Goal: Communication & Community: Answer question/provide support

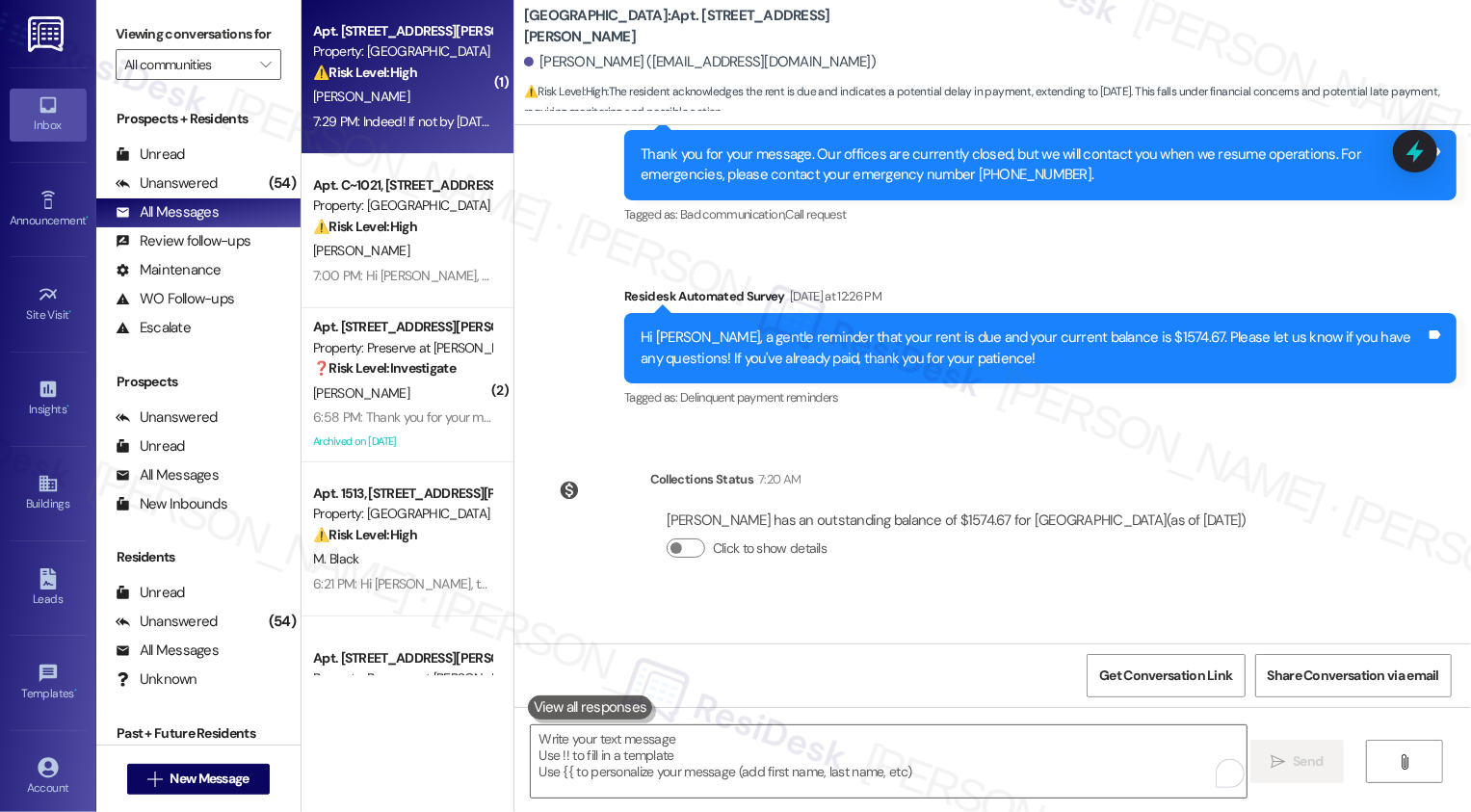
scroll to position [3012, 0]
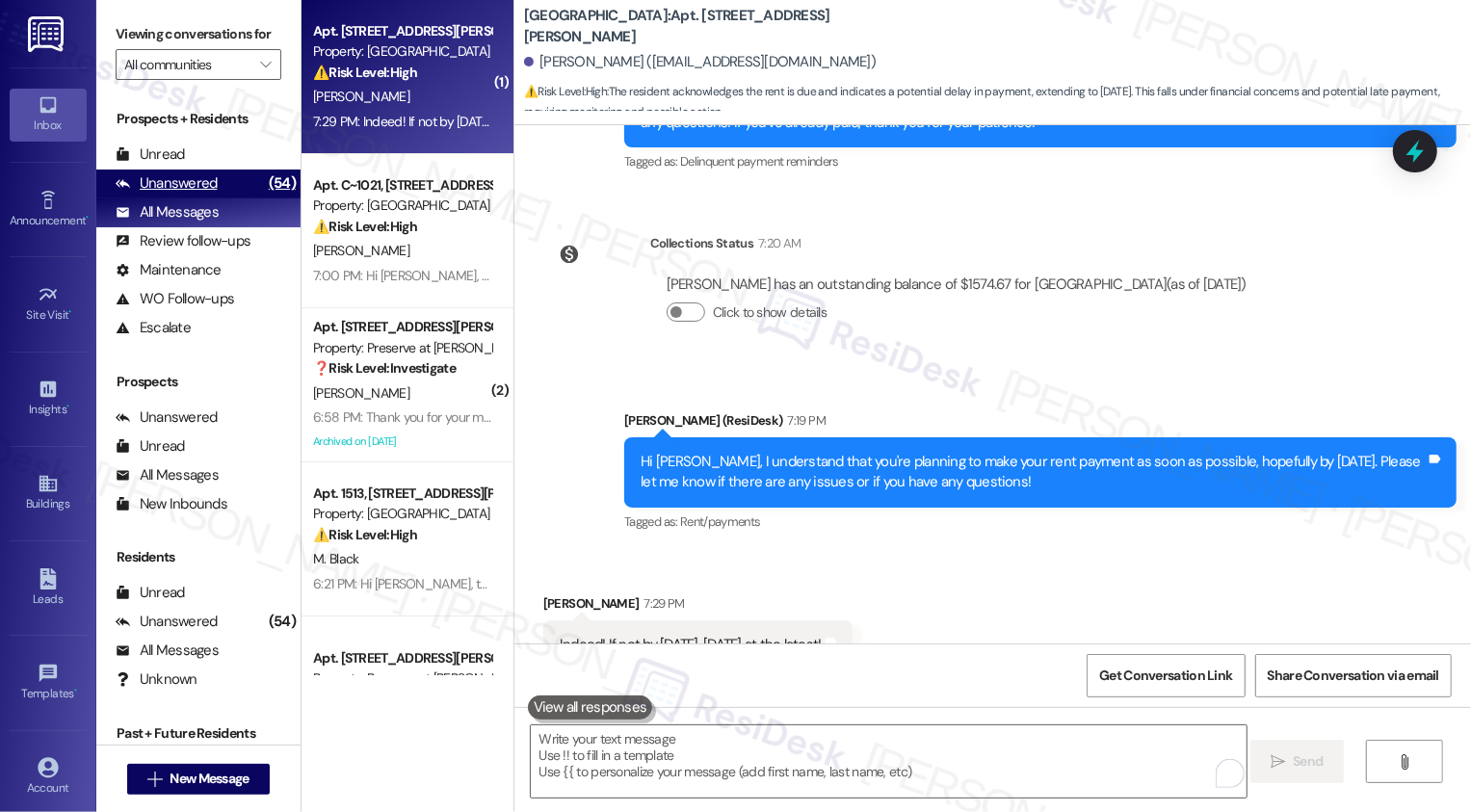
click at [241, 198] on div "Unanswered (54)" at bounding box center [198, 184] width 204 height 29
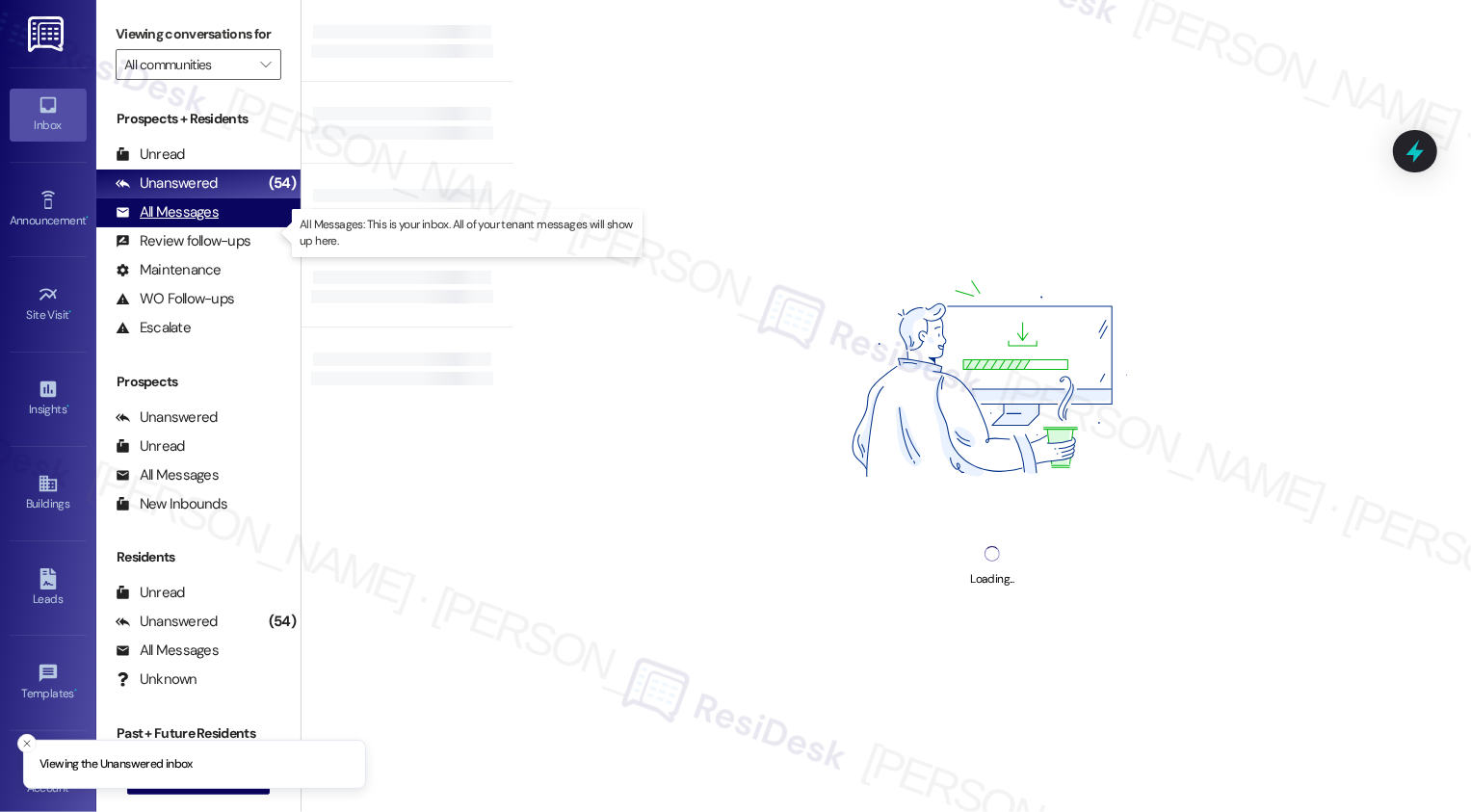
click at [227, 227] on div "All Messages (undefined)" at bounding box center [198, 212] width 204 height 29
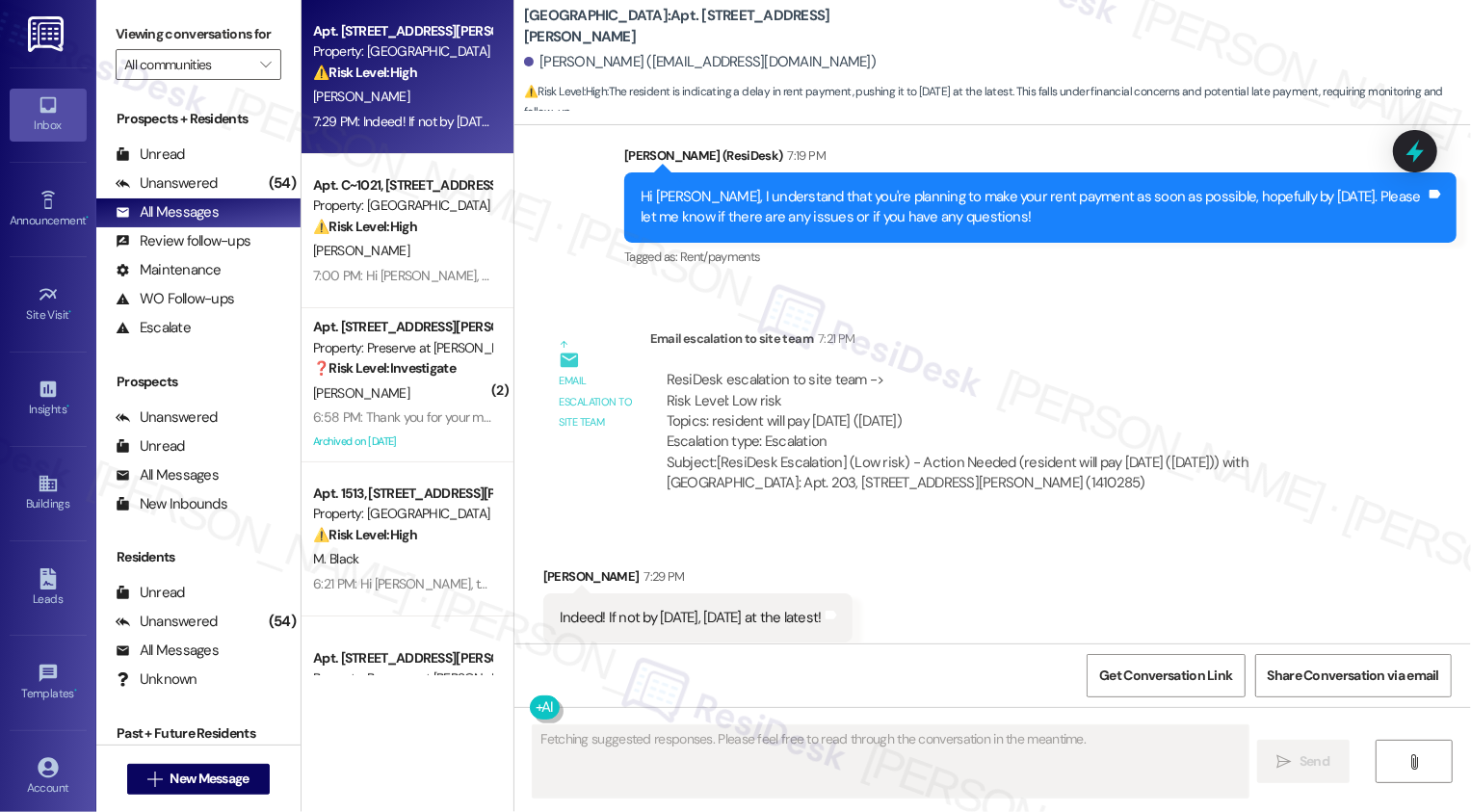
scroll to position [3278, 0]
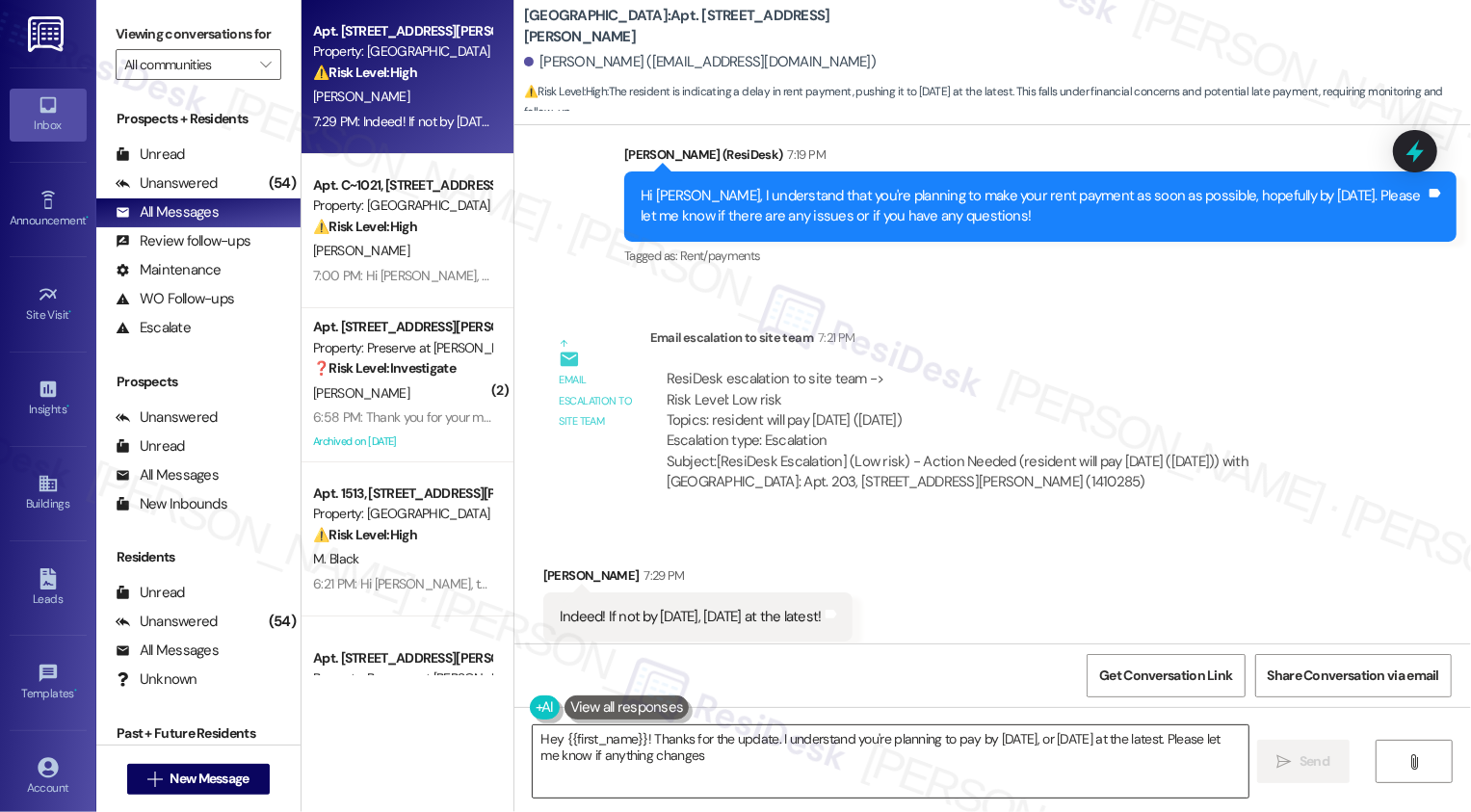
type textarea "Hey {{first_name}}! Thanks for the update. I understand you're planning to pay …"
click at [694, 765] on textarea "Hey {{first_name}}! Thanks for the update. I understand you're planning to pay …" at bounding box center [891, 761] width 716 height 72
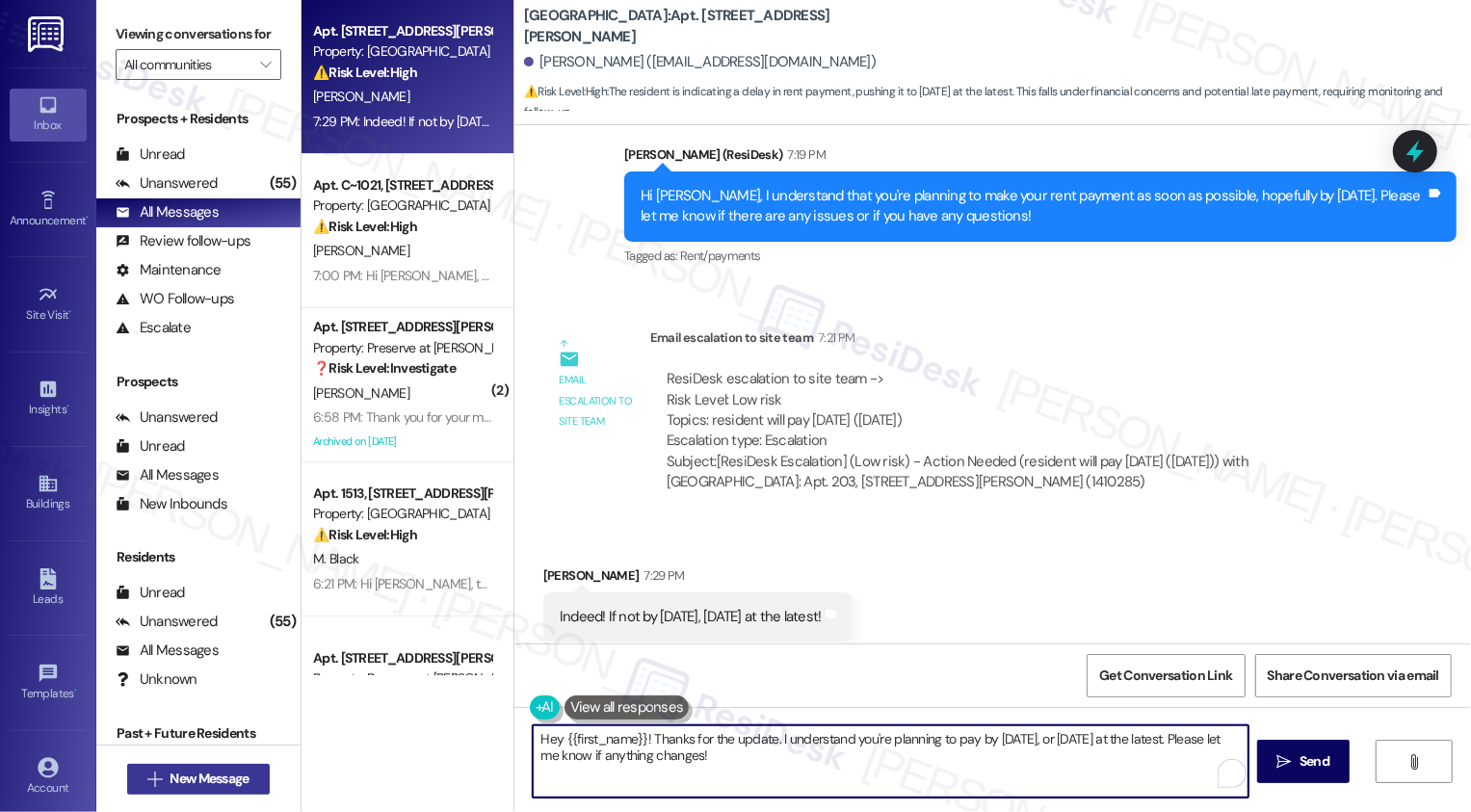
click at [185, 787] on span "New Message" at bounding box center [209, 779] width 79 height 20
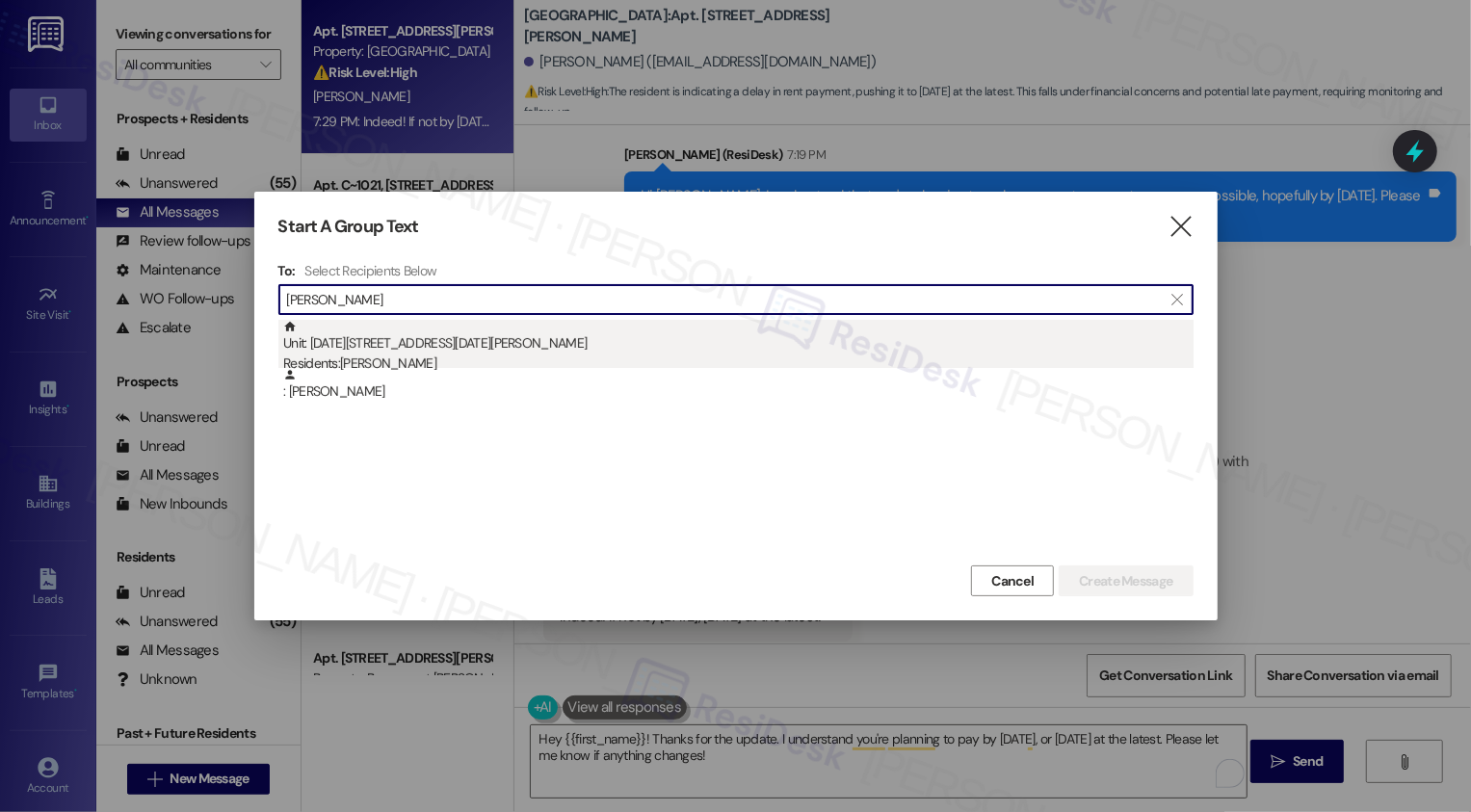
type input "[PERSON_NAME]"
click at [373, 355] on div "Residents: [PERSON_NAME]" at bounding box center [738, 363] width 910 height 20
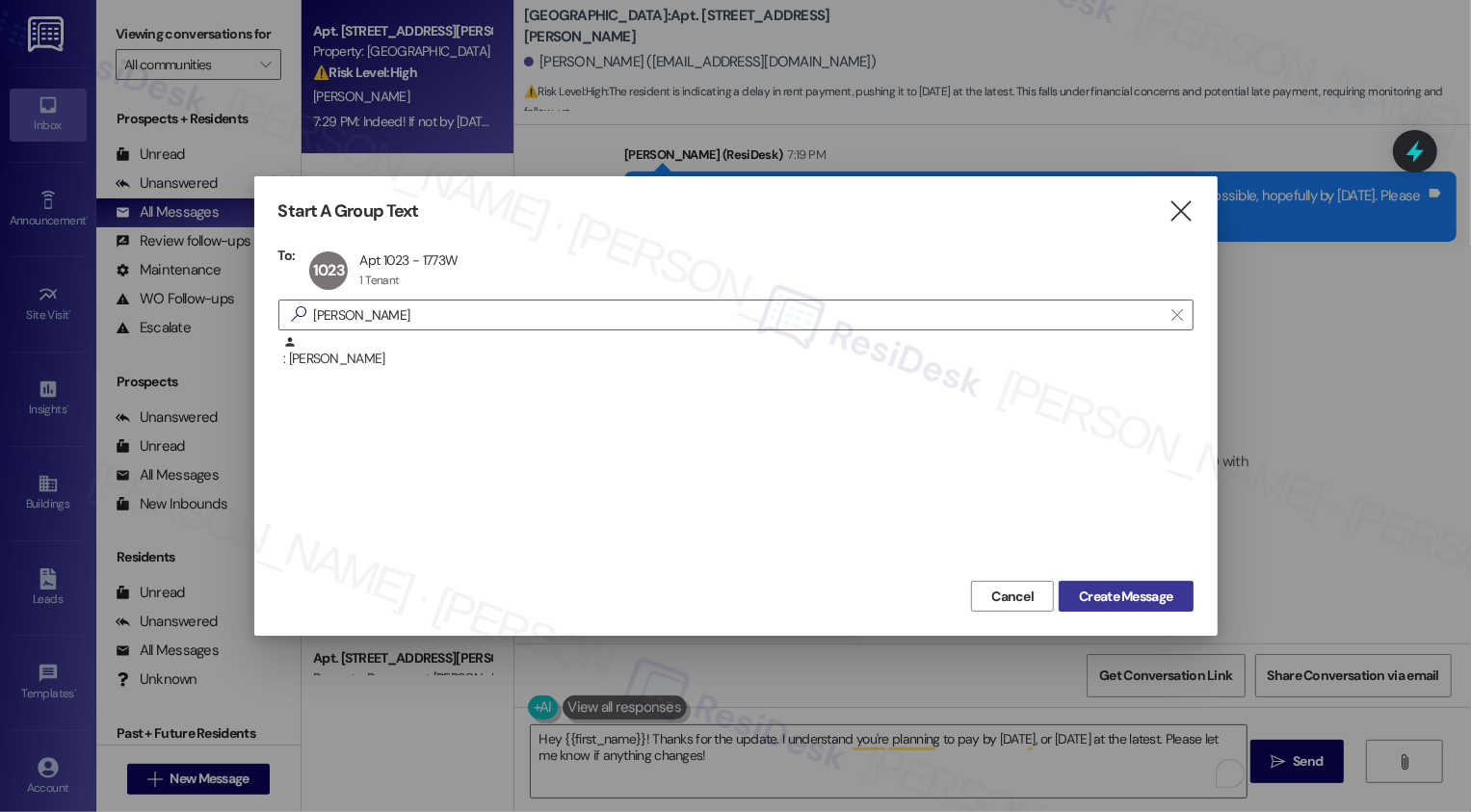
click at [1081, 588] on span "Create Message" at bounding box center [1125, 597] width 93 height 20
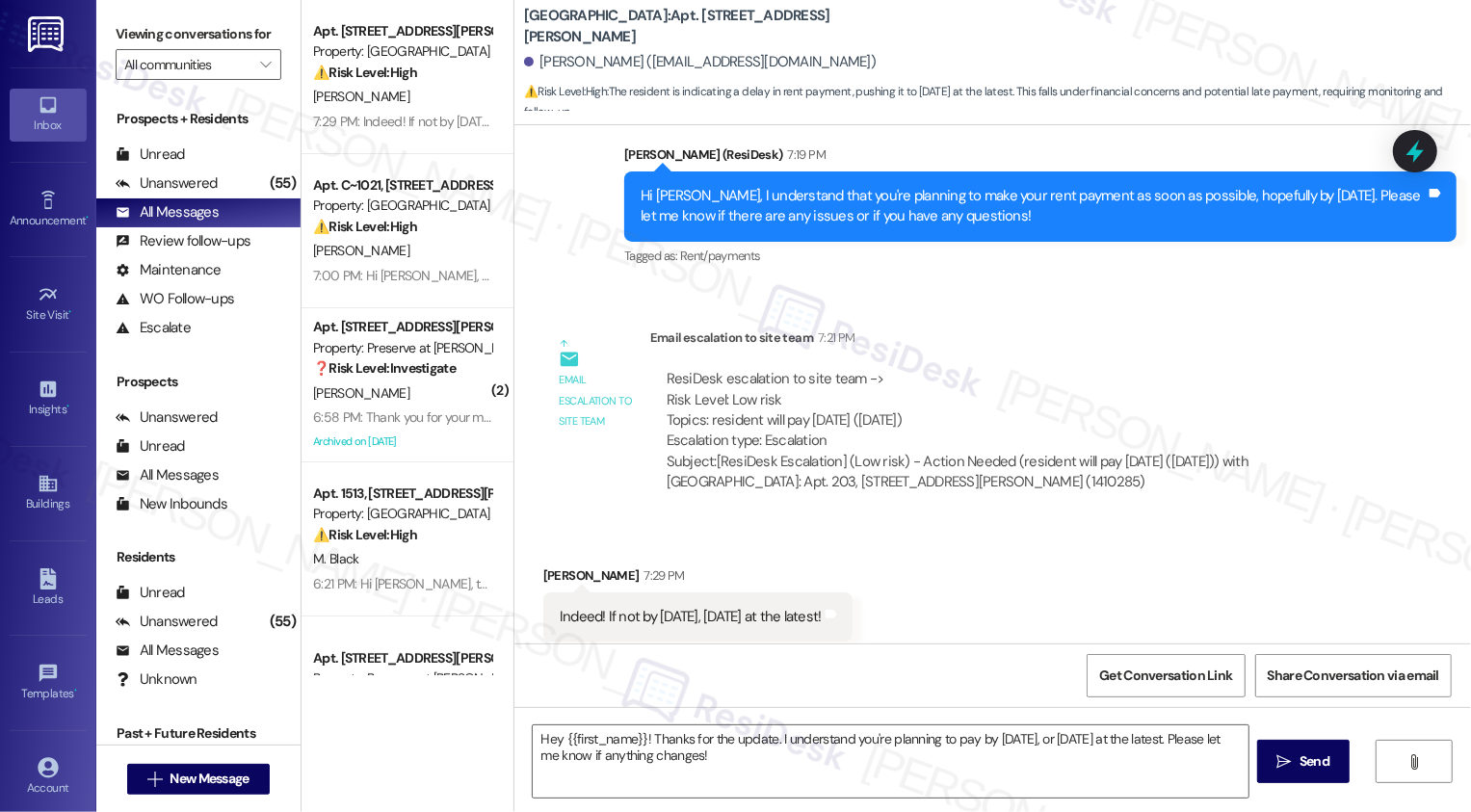
type textarea "Fetching suggested responses. Please feel free to read through the conversation…"
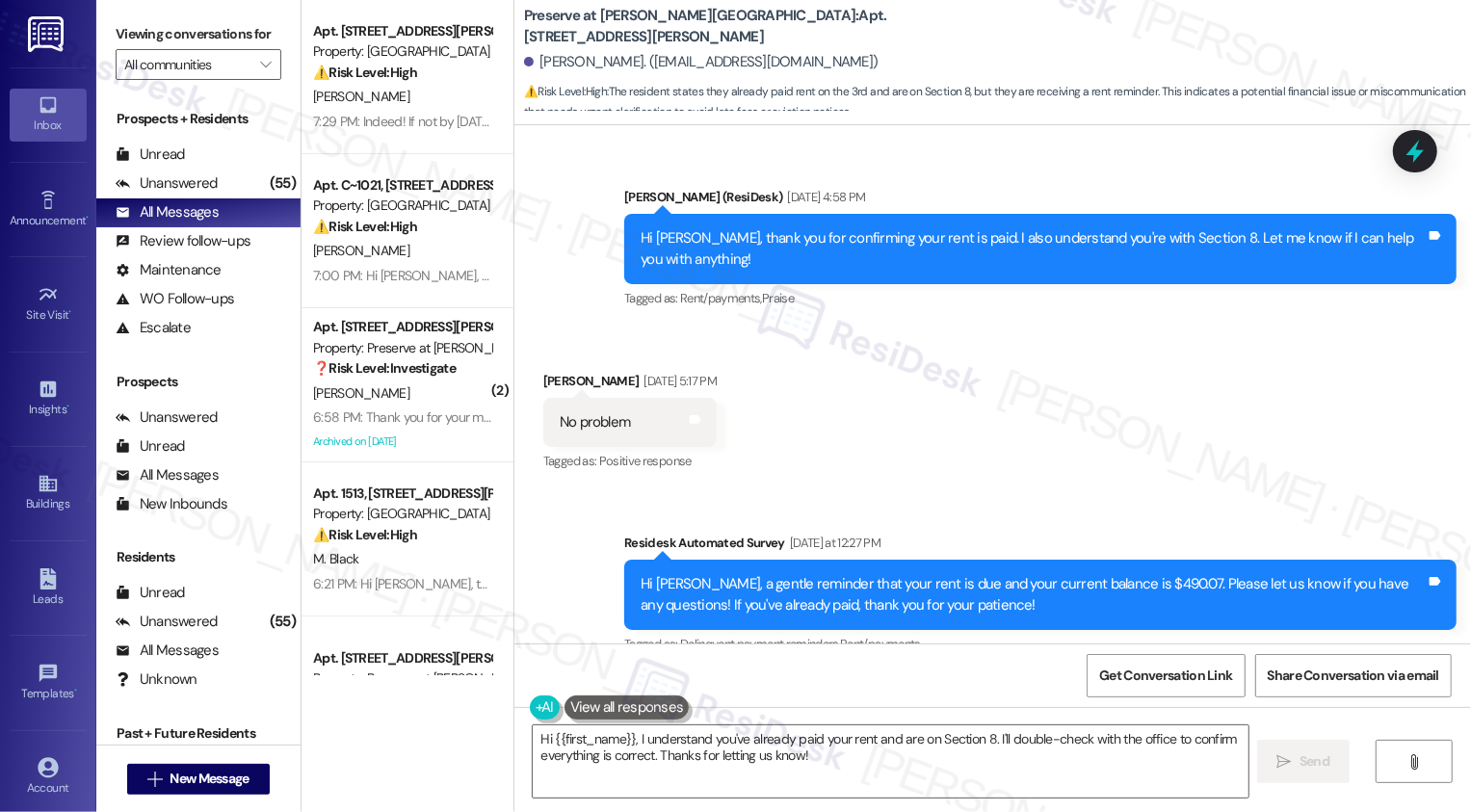
scroll to position [24855, 0]
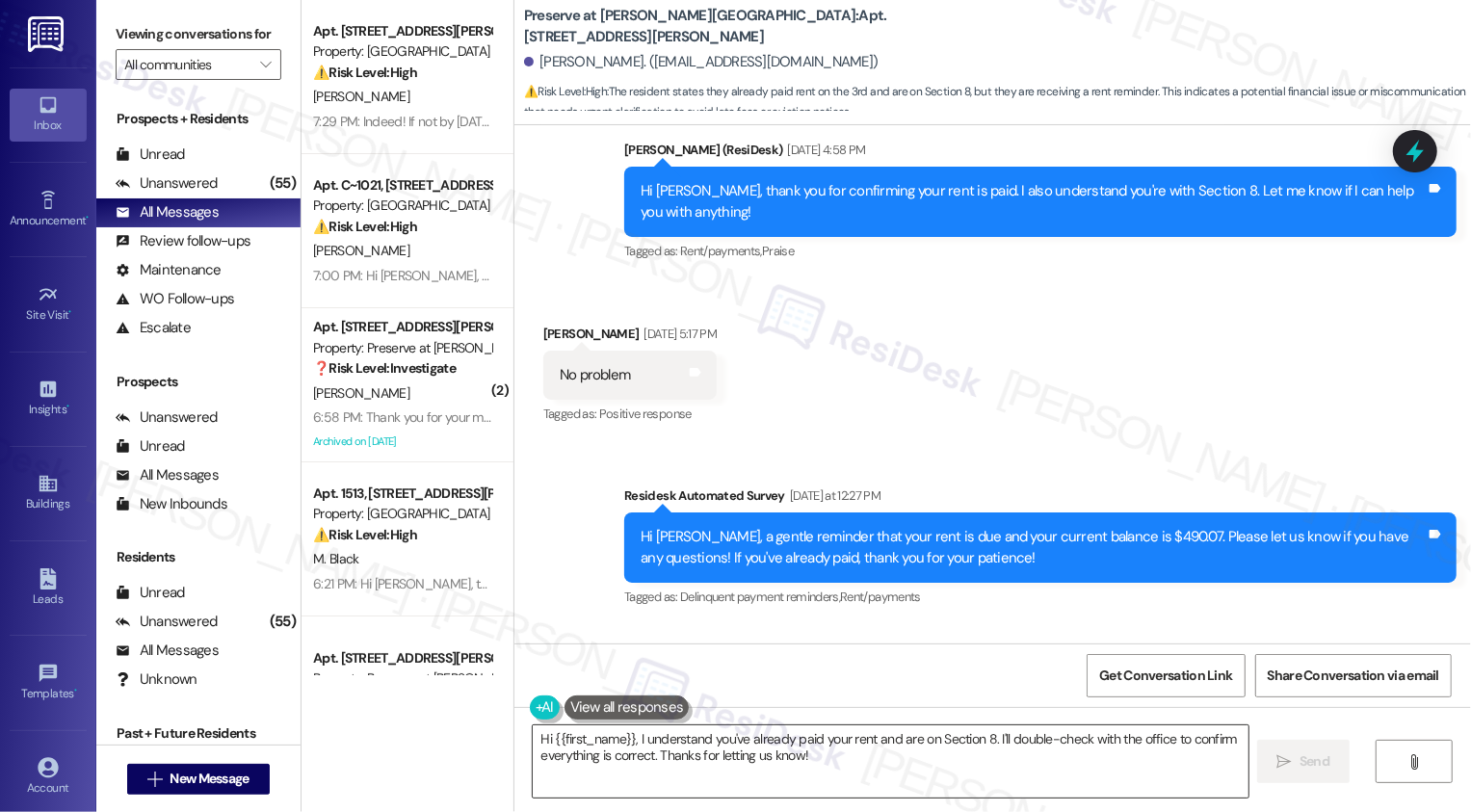
click at [797, 751] on textarea "Hi {{first_name}}, I understand you've already paid your rent and are on Sectio…" at bounding box center [891, 761] width 716 height 72
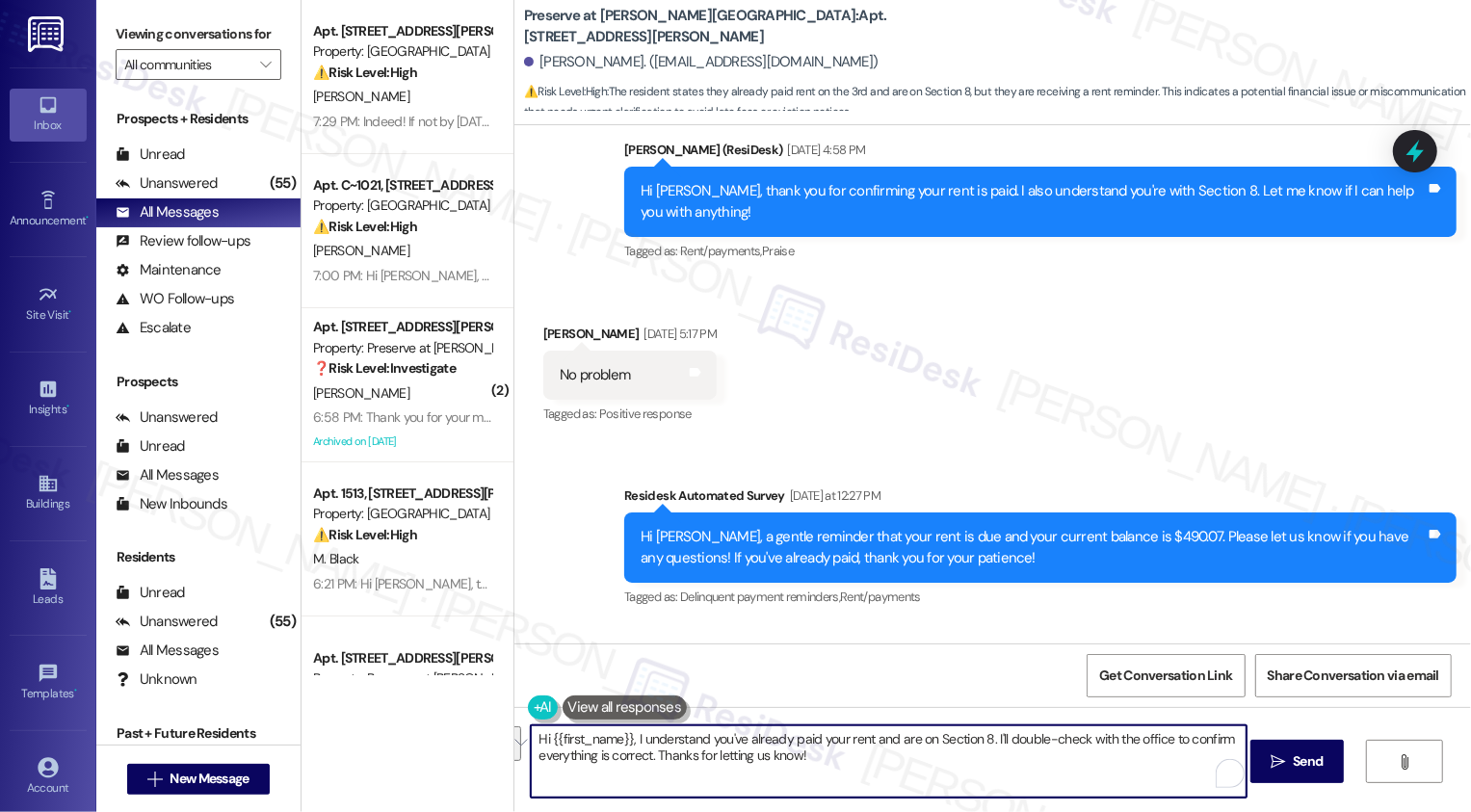
drag, startPoint x: 626, startPoint y: 738, endPoint x: 795, endPoint y: 788, distance: 175.8
click at [795, 788] on textarea "Hi {{first_name}}, I understand you've already paid your rent and are on Sectio…" at bounding box center [889, 761] width 716 height 72
click at [885, 757] on textarea "Hi {{first_name}}, I understand you've already paid your rent and are on Sectio…" at bounding box center [889, 761] width 716 height 72
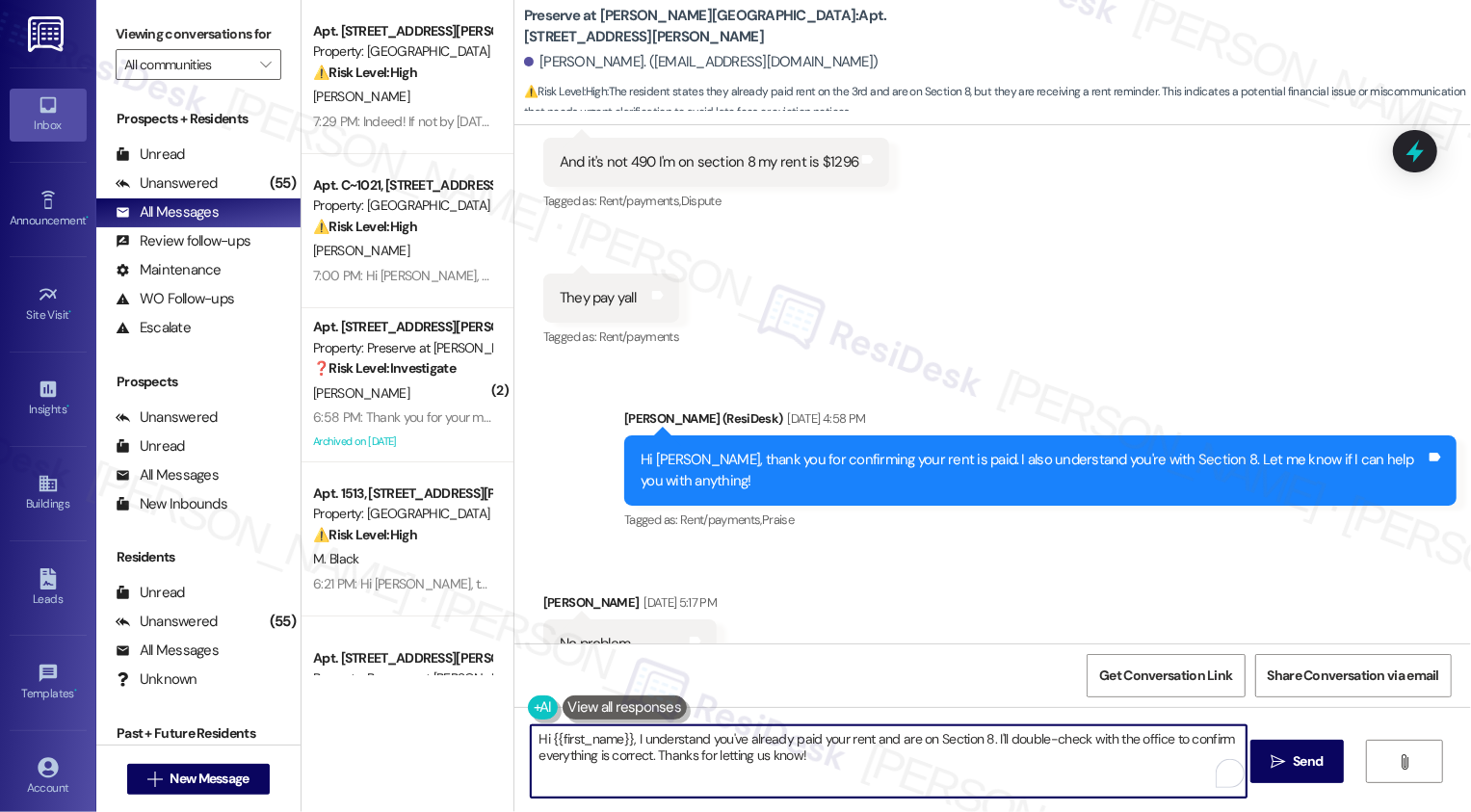
scroll to position [24583, 0]
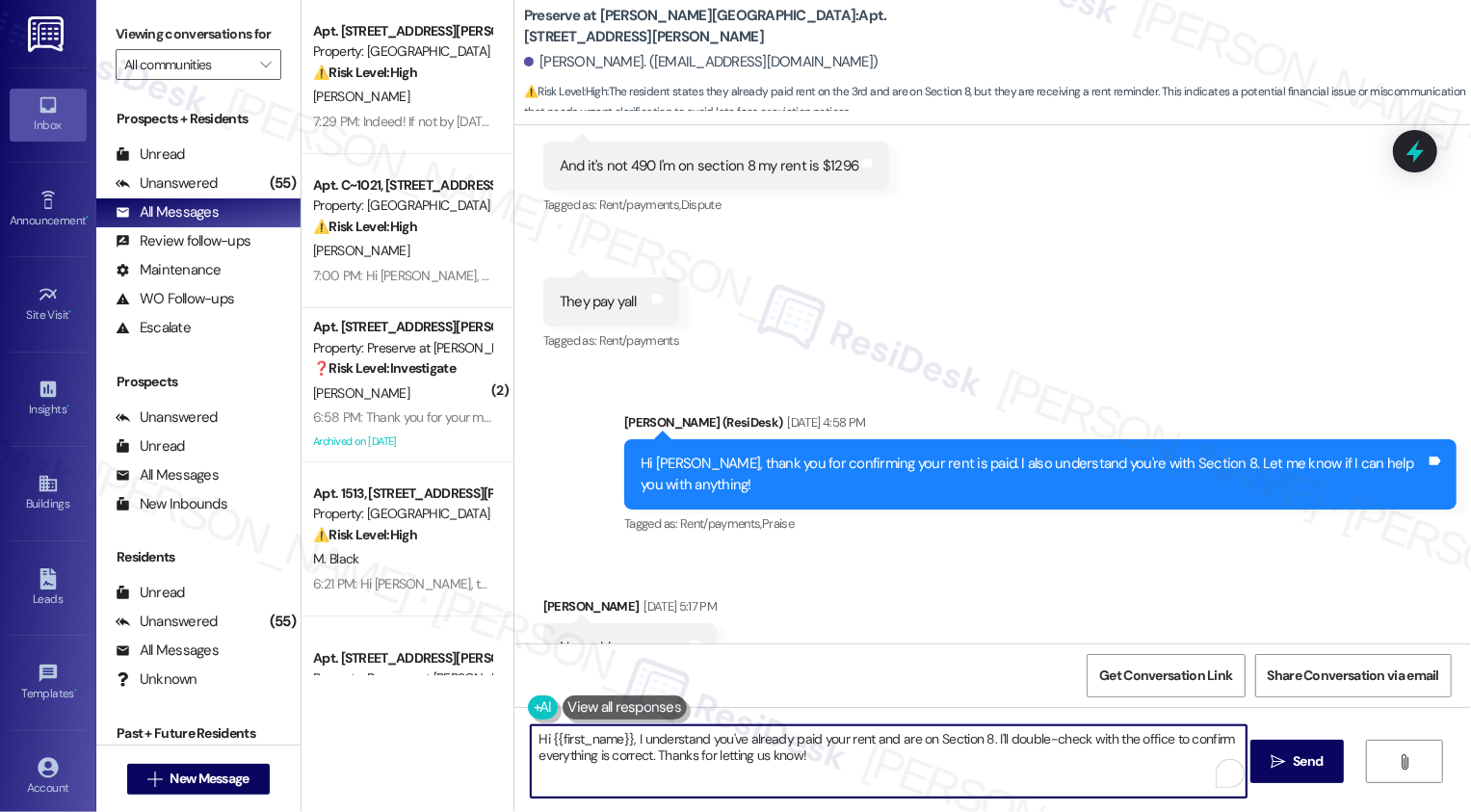
drag, startPoint x: 858, startPoint y: 737, endPoint x: 899, endPoint y: 780, distance: 59.3
click at [899, 780] on textarea "Hi {{first_name}}, I understand you've already paid your rent and are on Sectio…" at bounding box center [889, 761] width 716 height 72
drag, startPoint x: 863, startPoint y: 737, endPoint x: 872, endPoint y: 754, distance: 19.4
click at [872, 754] on textarea "Hi {{first_name}}, I understand you've already paid your rent and are on Sectio…" at bounding box center [889, 761] width 716 height 72
type textarea "Hi {{first_name}}, I understand you've already paid your rent. Kindly disregard…"
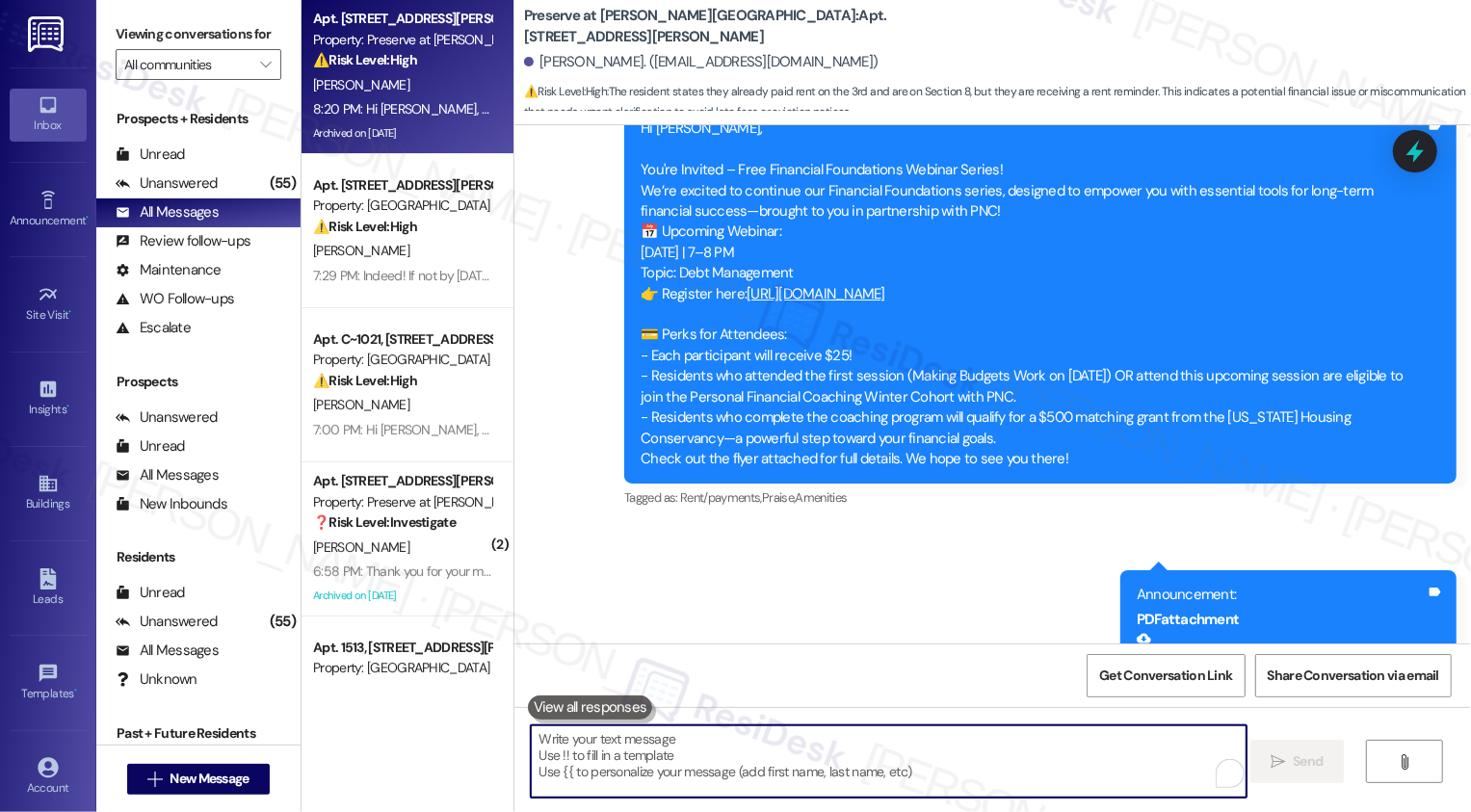
scroll to position [27127, 0]
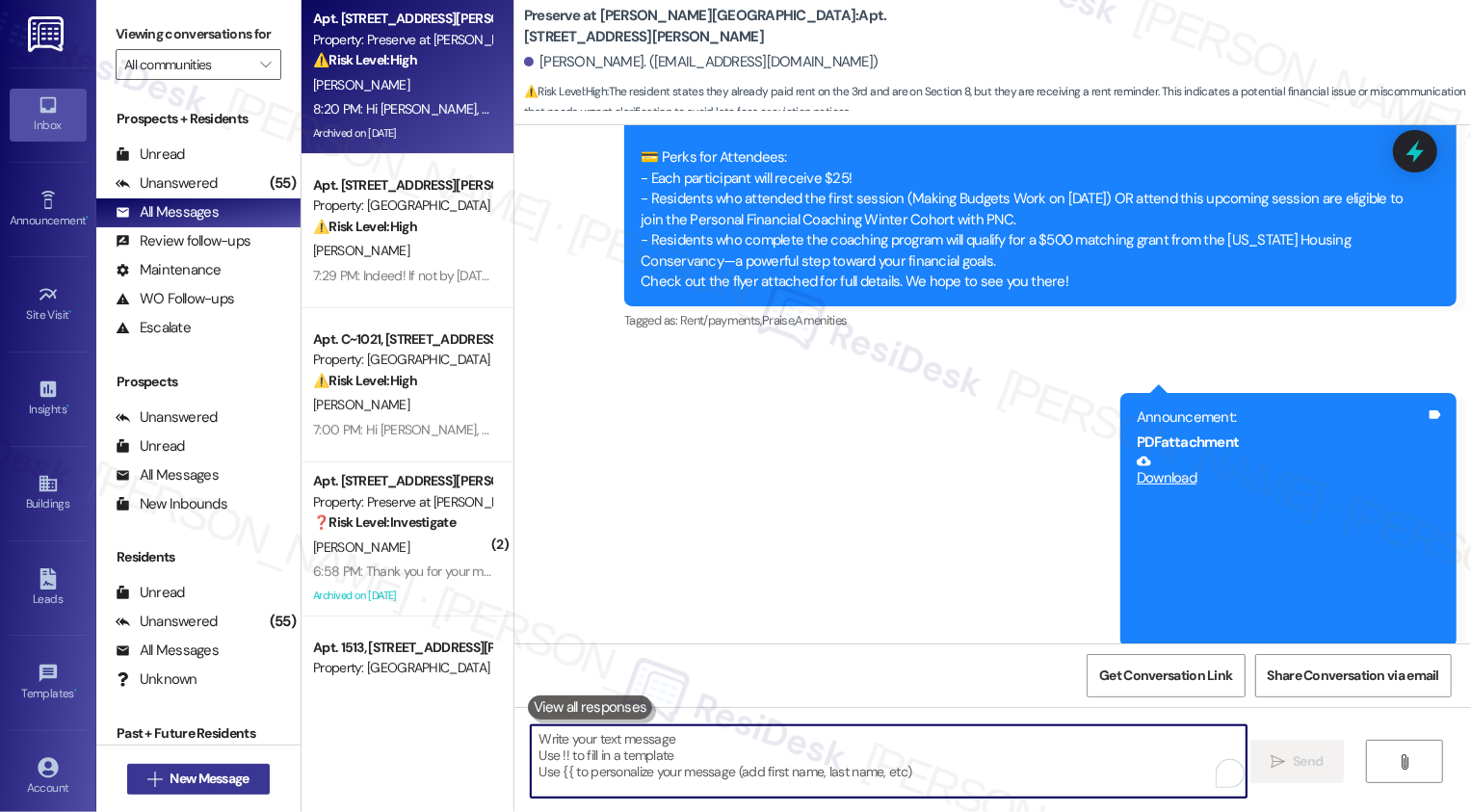
click at [222, 775] on span "New Message" at bounding box center [209, 779] width 79 height 20
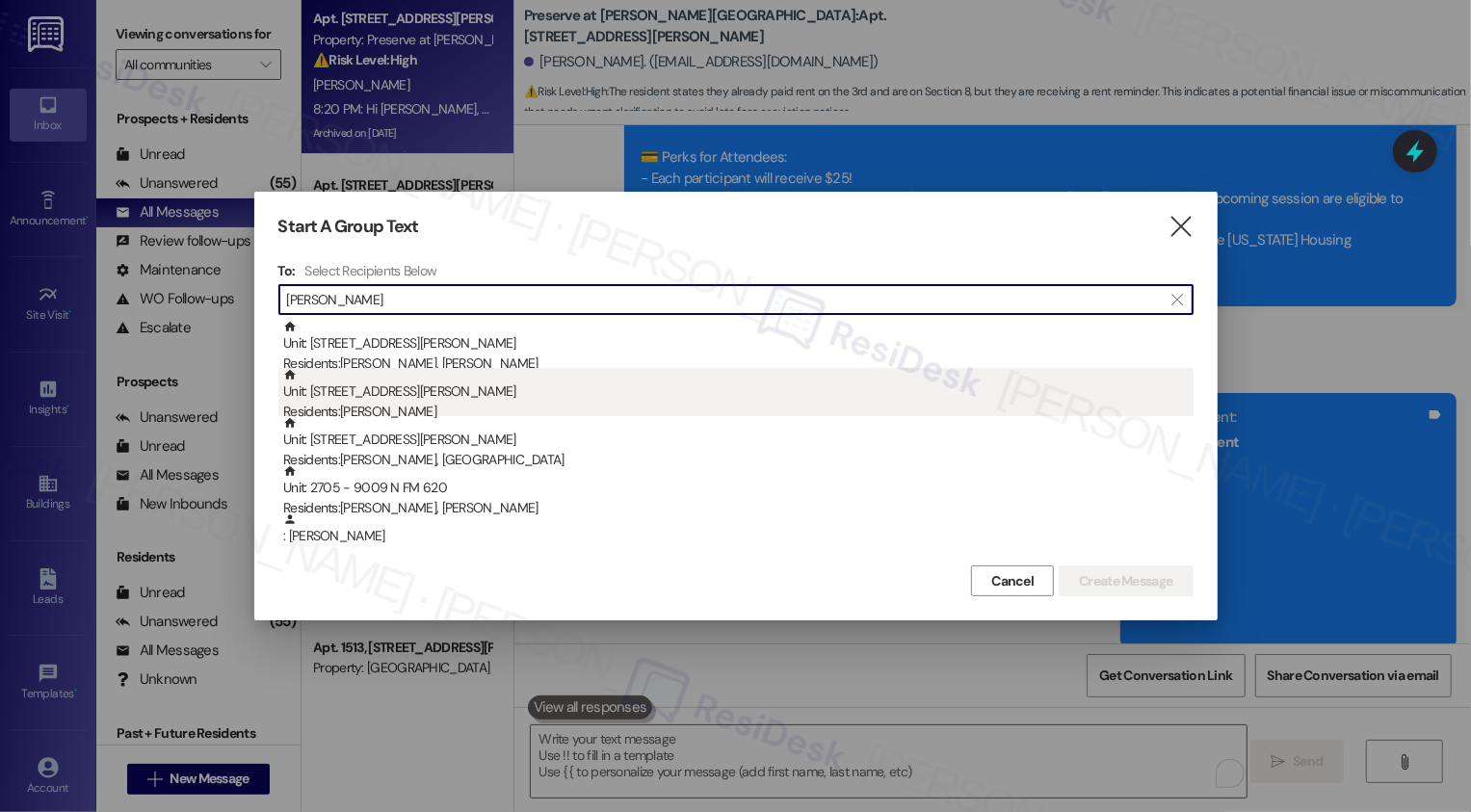
type input "[PERSON_NAME]"
click at [376, 407] on div "Residents: [PERSON_NAME]" at bounding box center [738, 412] width 910 height 20
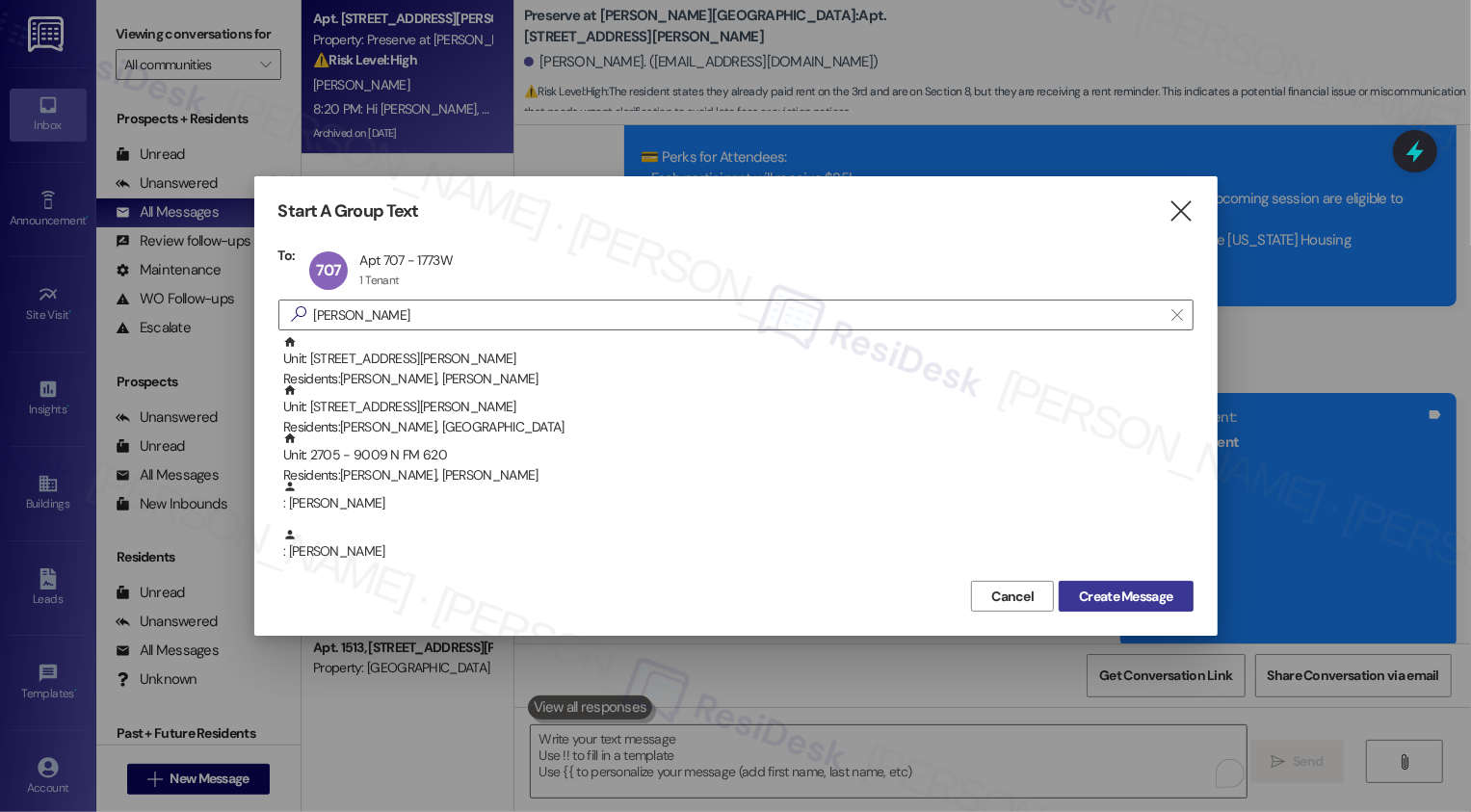
click at [1146, 598] on span "Create Message" at bounding box center [1125, 597] width 93 height 20
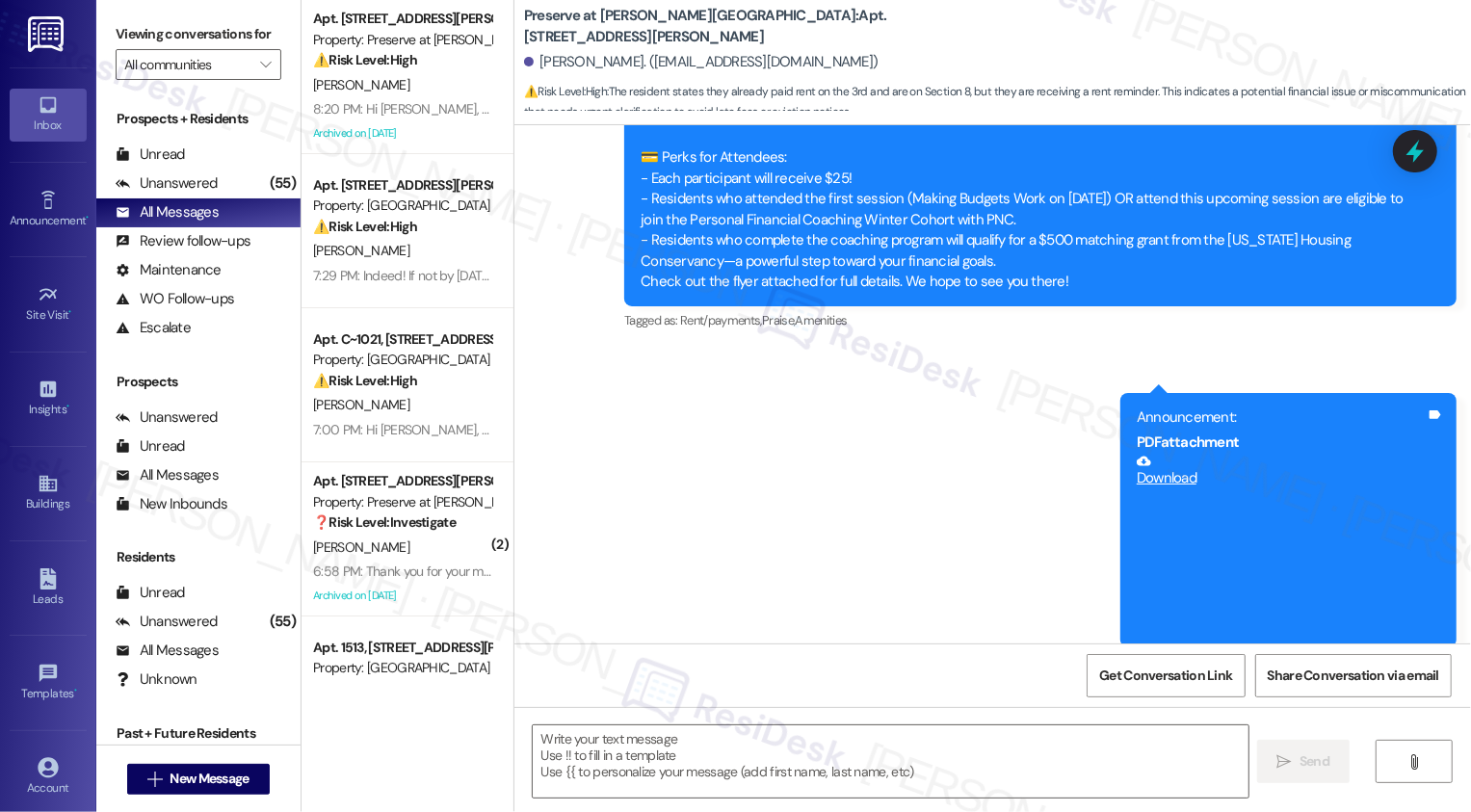
type textarea "Fetching suggested responses. Please feel free to read through the conversation…"
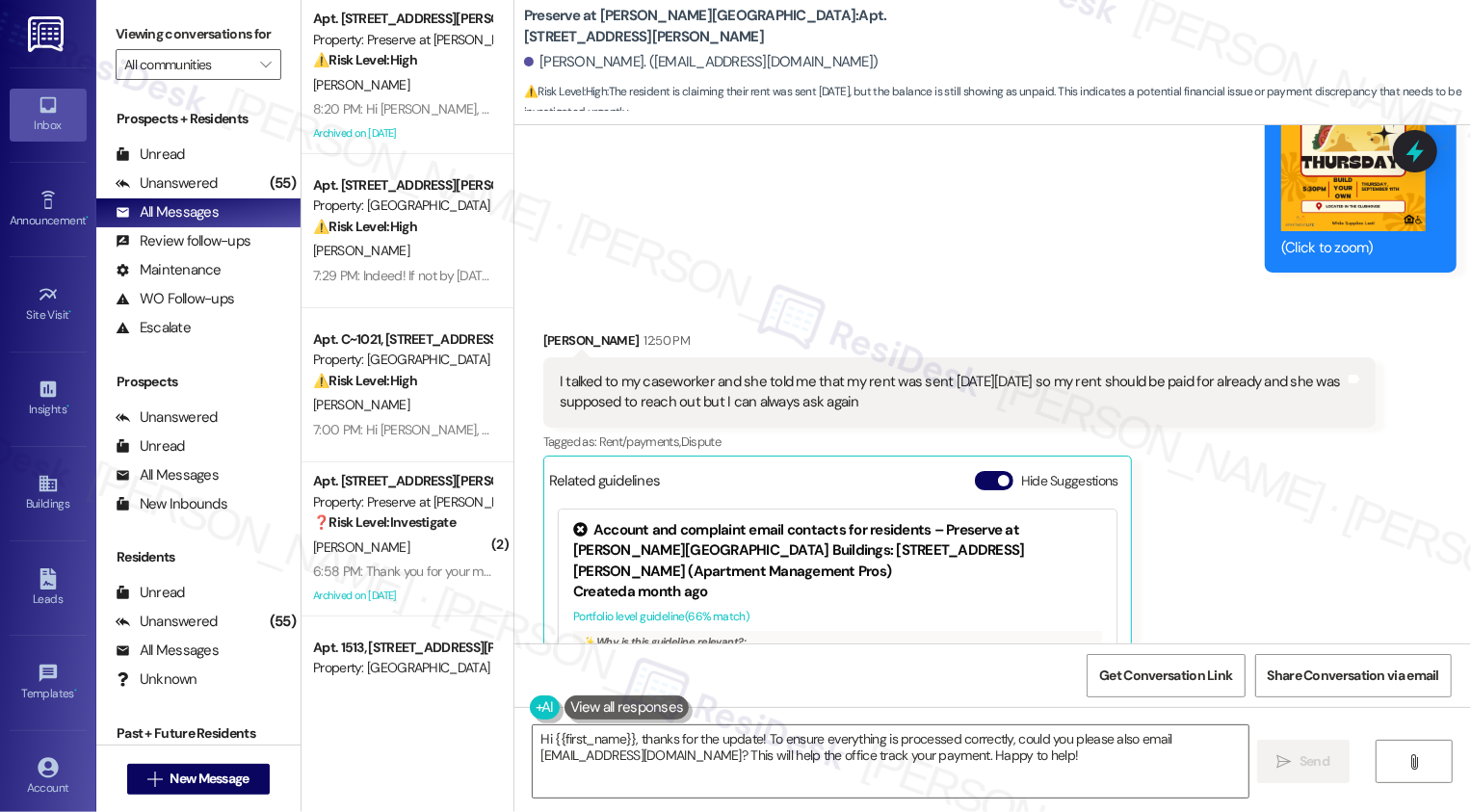
scroll to position [16046, 0]
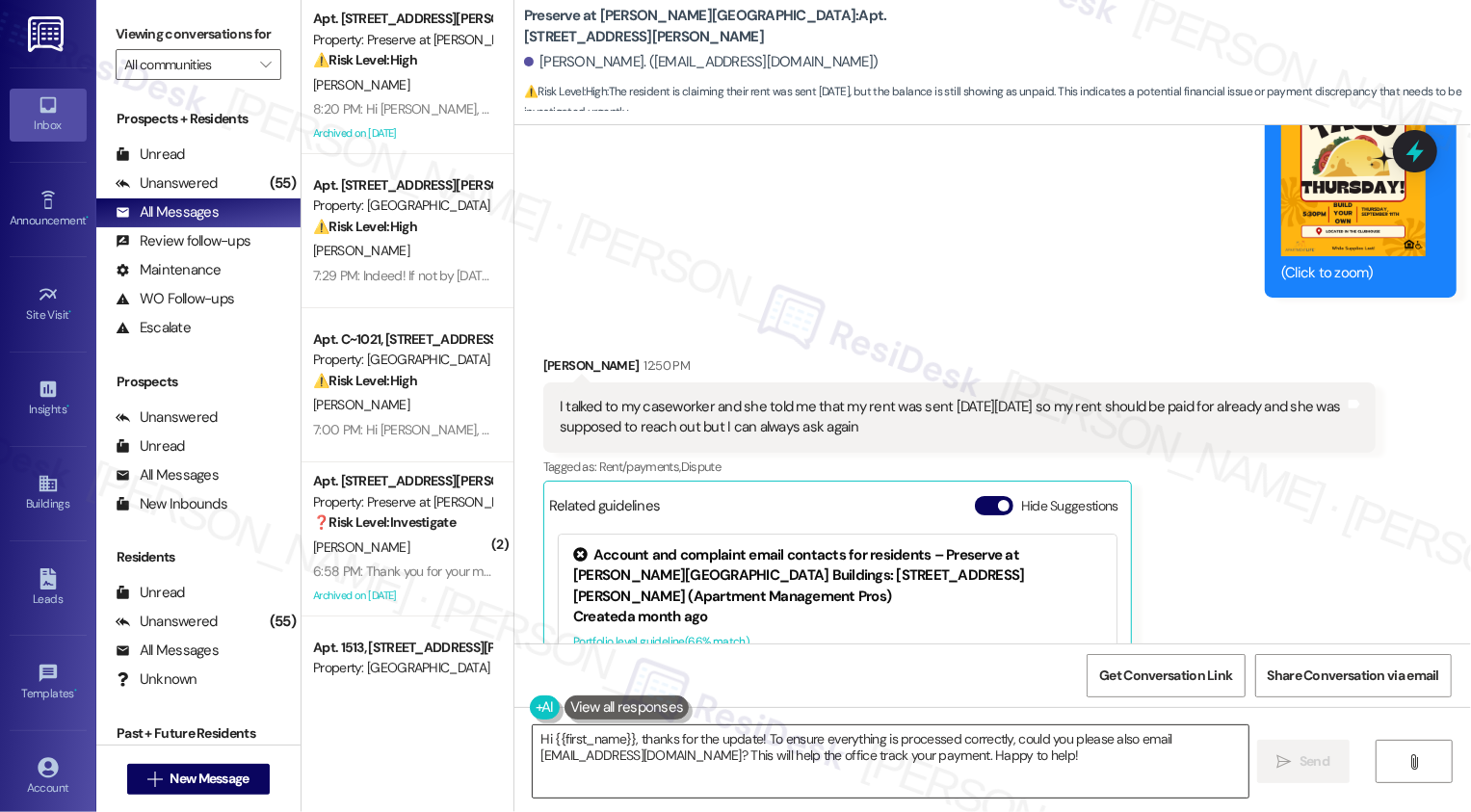
click at [778, 745] on textarea "Hi {{first_name}}, thanks for the update! To ensure everything is processed cor…" at bounding box center [891, 761] width 716 height 72
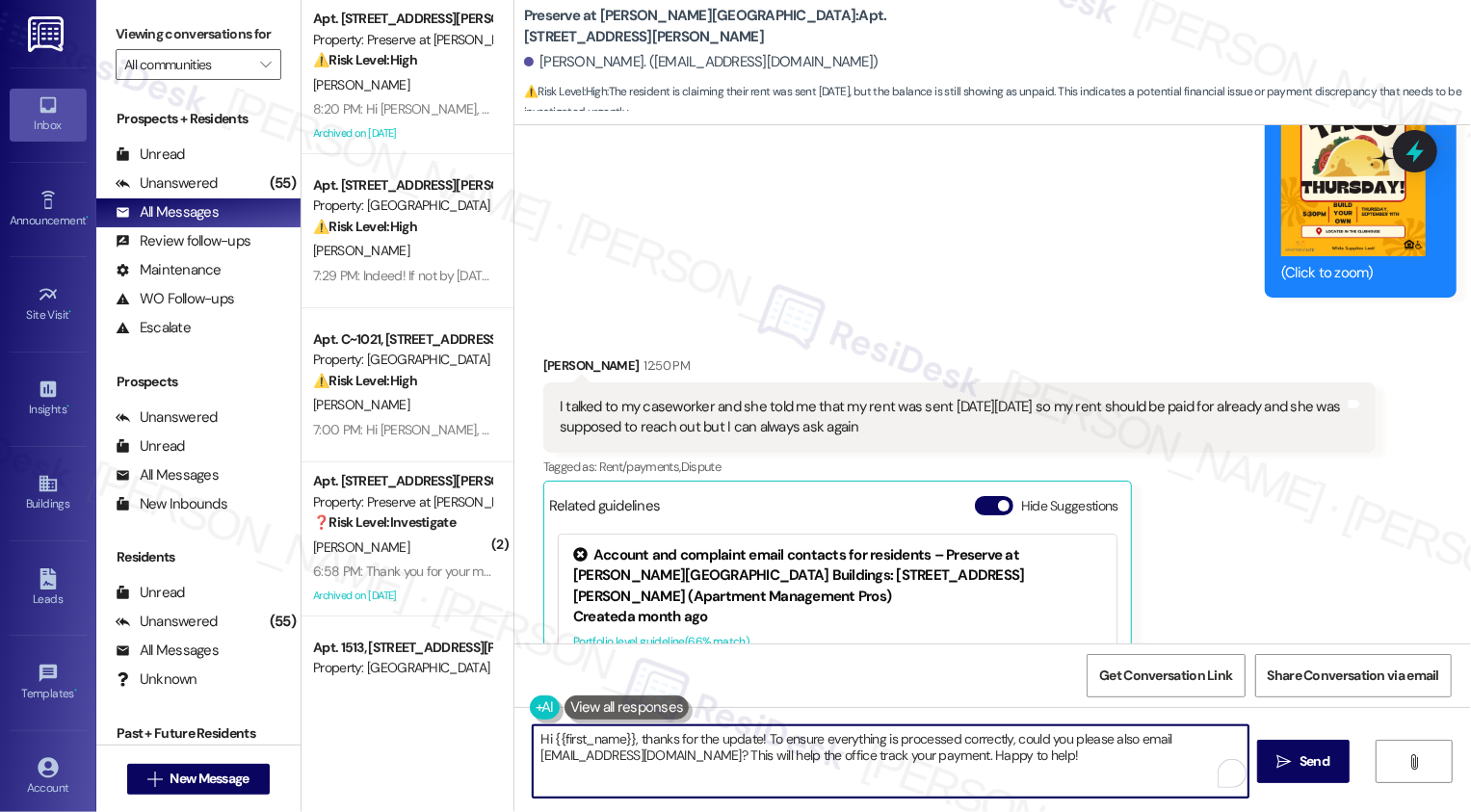
drag, startPoint x: 757, startPoint y: 736, endPoint x: 1103, endPoint y: 750, distance: 346.1
click at [1103, 750] on textarea "Hi {{first_name}}, thanks for the update! To ensure everything is processed cor…" at bounding box center [891, 761] width 716 height 72
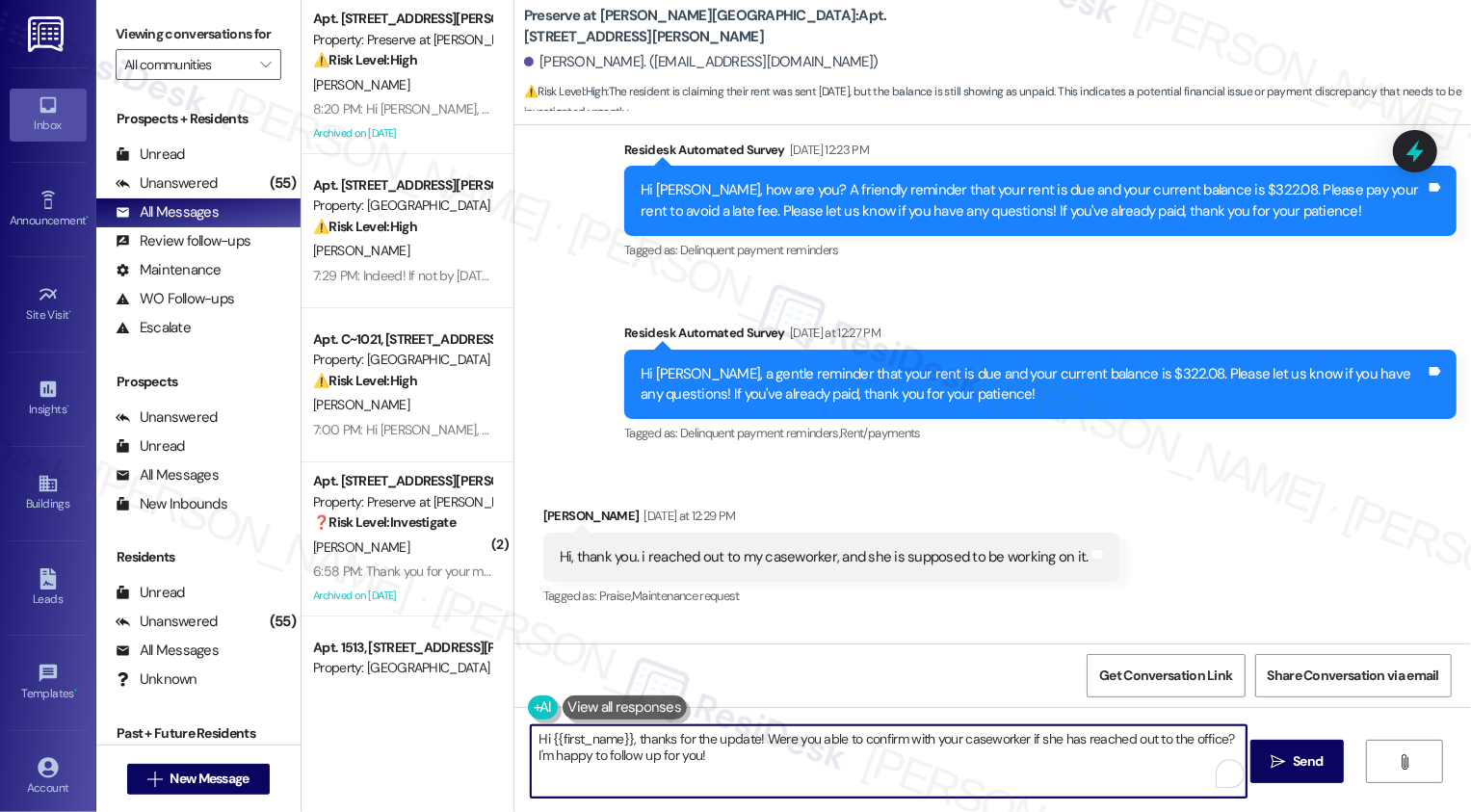
scroll to position [14756, 0]
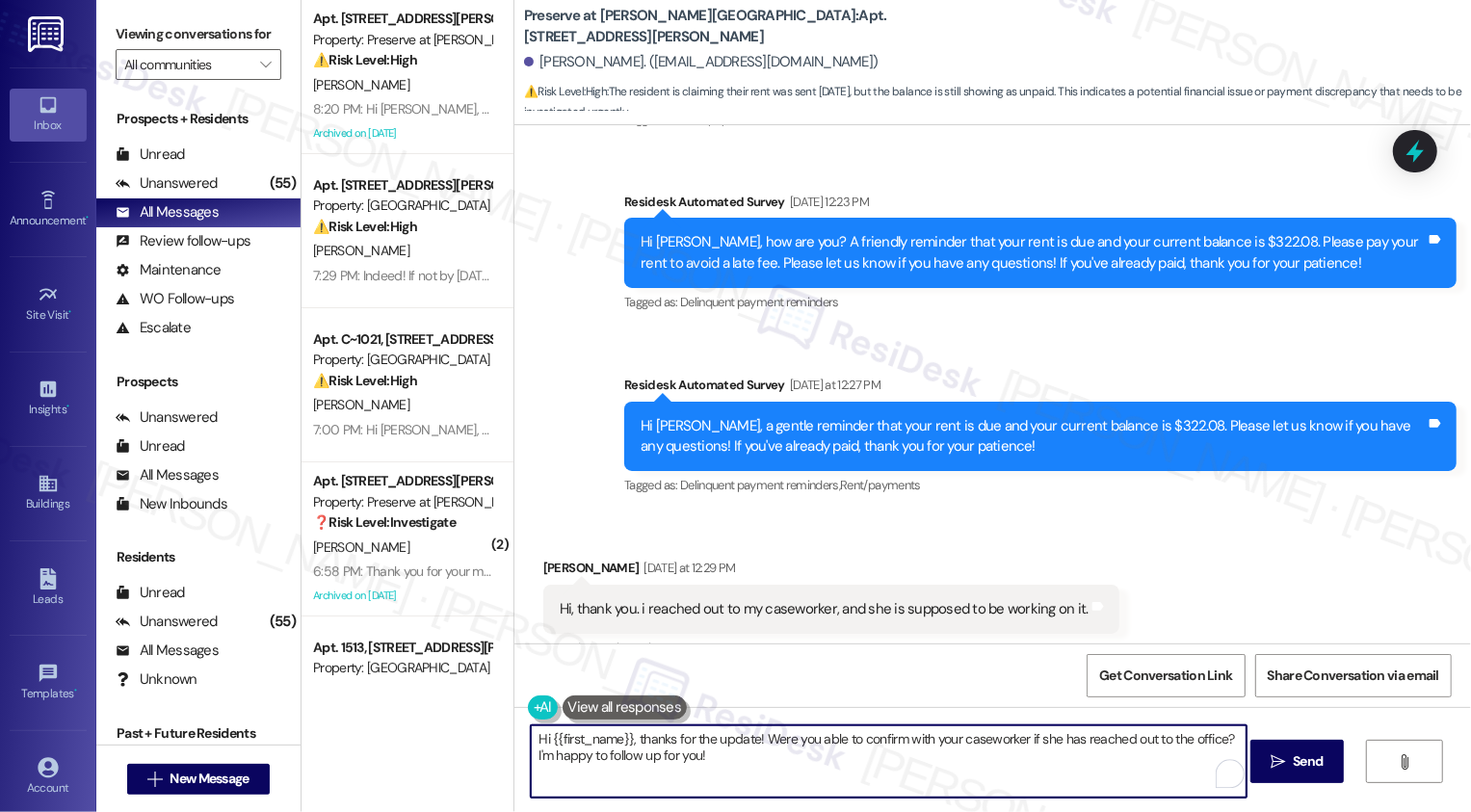
click at [1212, 742] on textarea "Hi {{first_name}}, thanks for the update! Were you able to confirm with your ca…" at bounding box center [889, 761] width 716 height 72
type textarea "Hi {{first_name}}, thanks for the update! Were you able to confirm with your ca…"
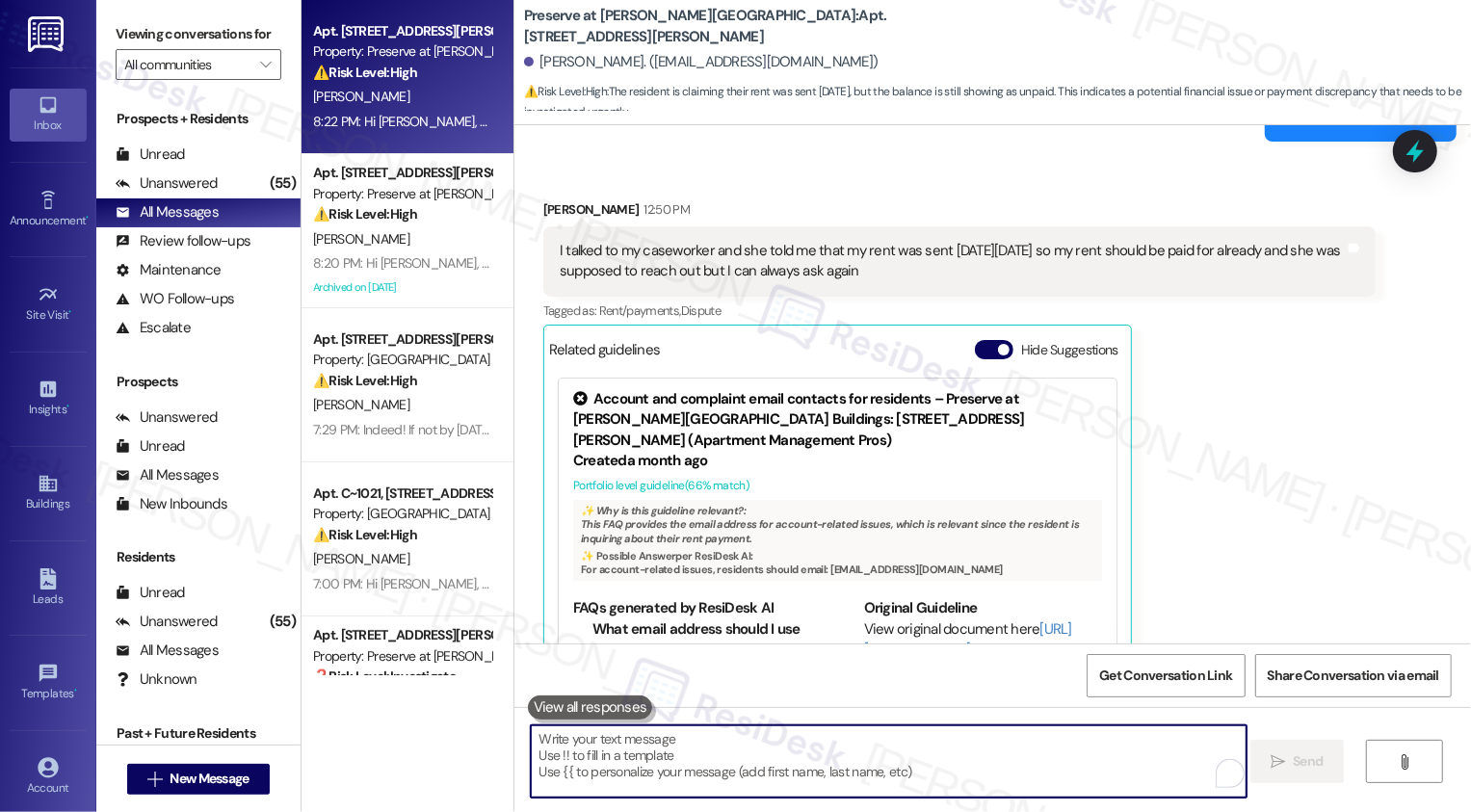
scroll to position [16840, 0]
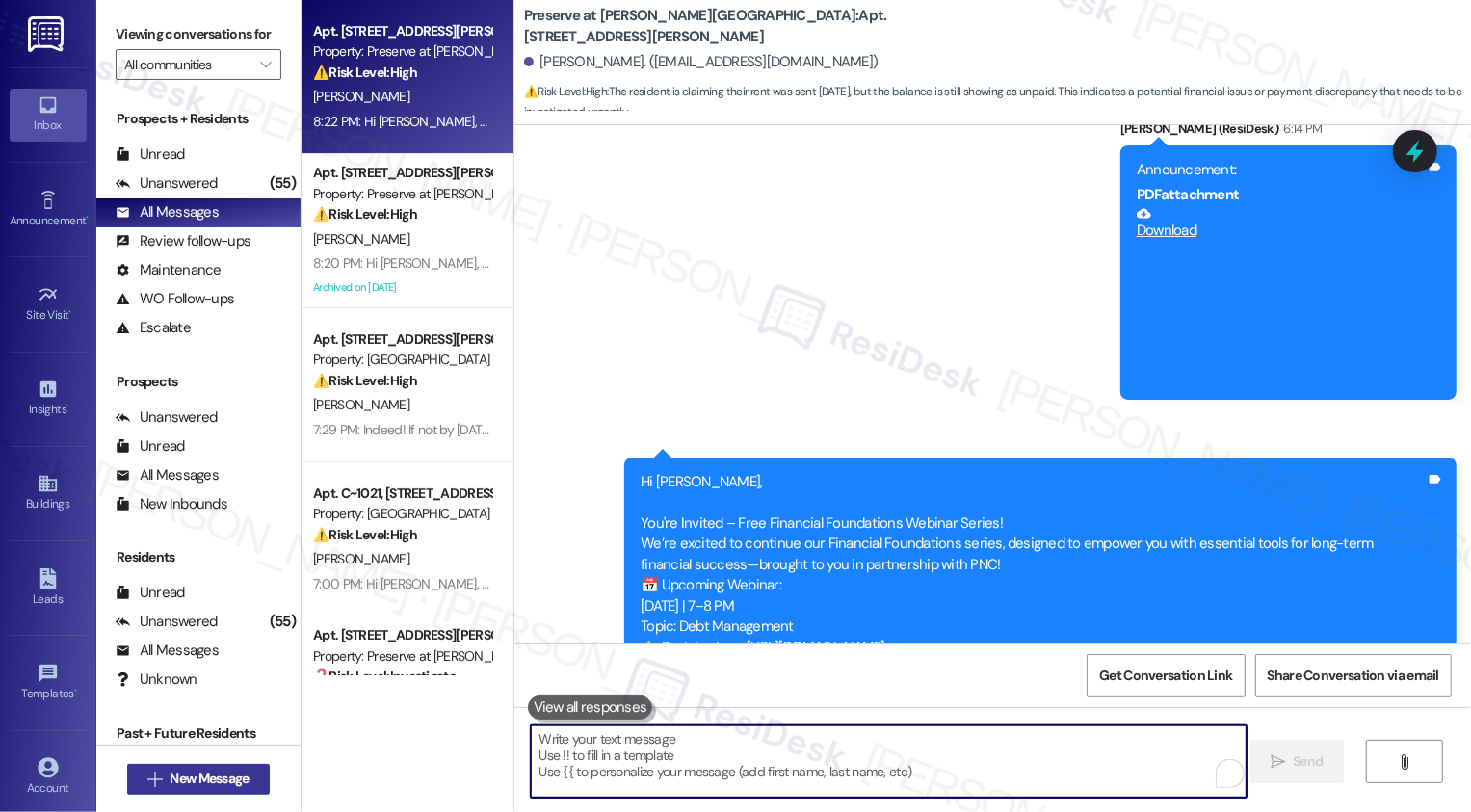
click at [199, 787] on span "New Message" at bounding box center [209, 779] width 79 height 20
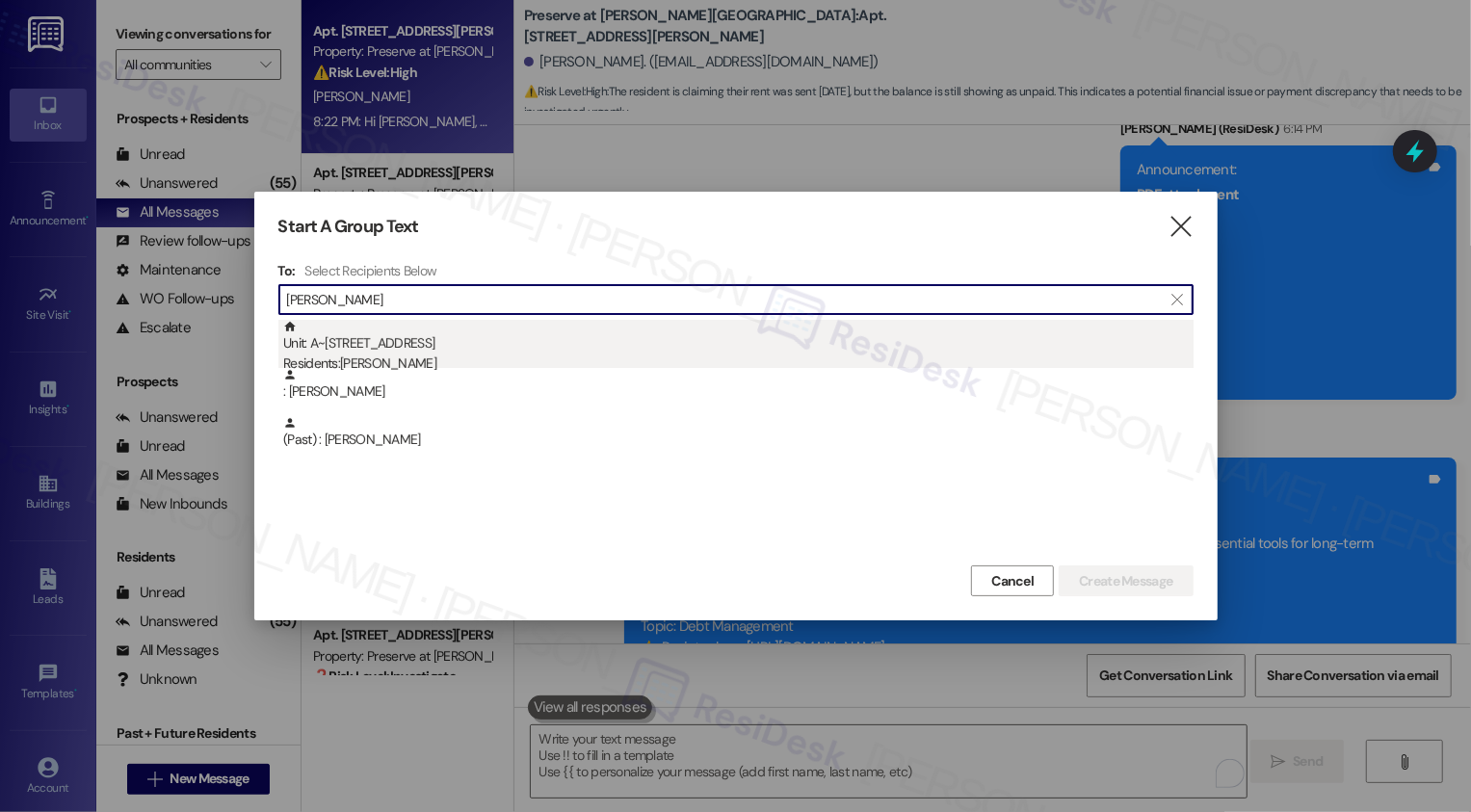
type input "[PERSON_NAME]"
click at [400, 353] on div "Residents: [PERSON_NAME]" at bounding box center [738, 363] width 910 height 20
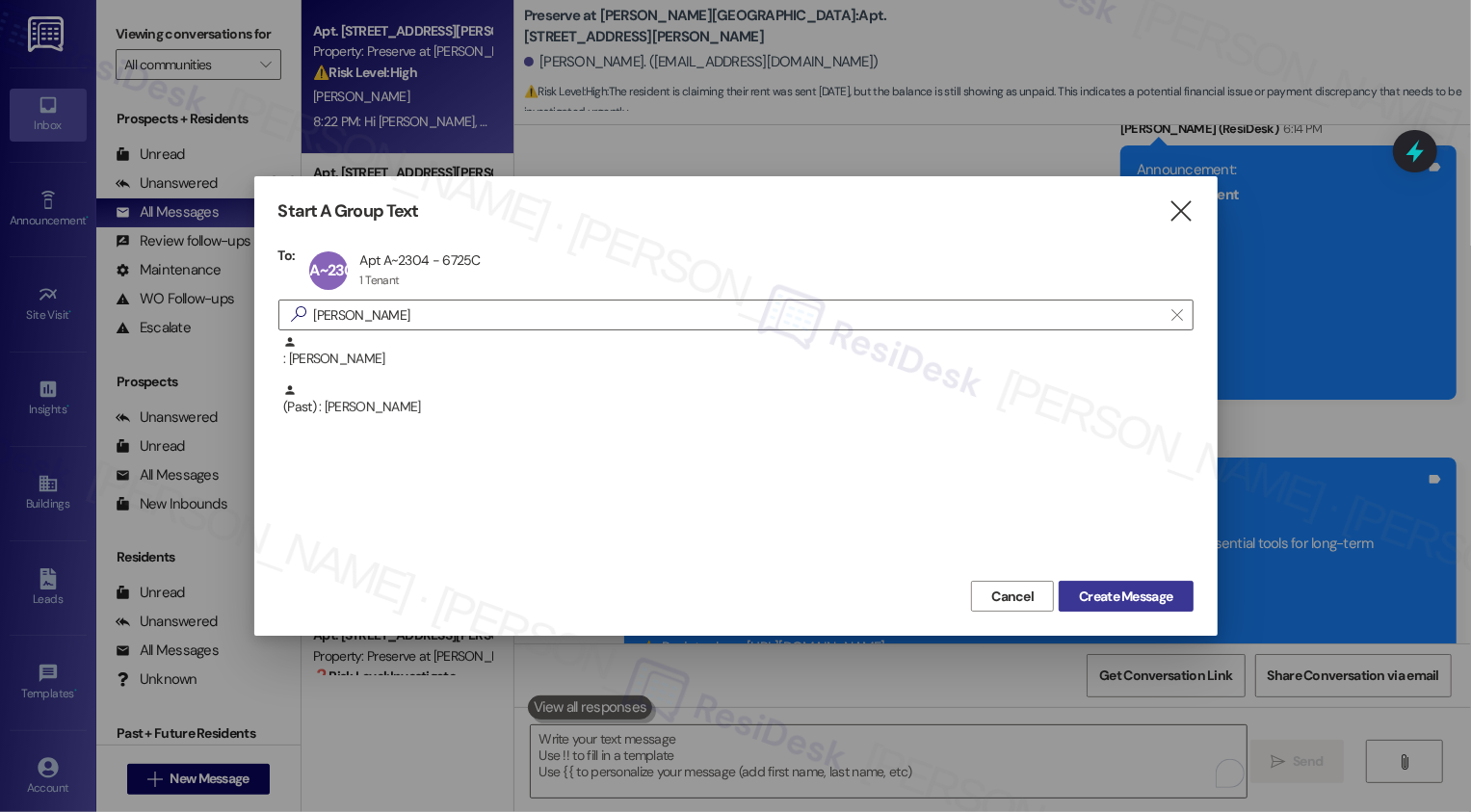
click at [1101, 597] on span "Create Message" at bounding box center [1125, 597] width 93 height 20
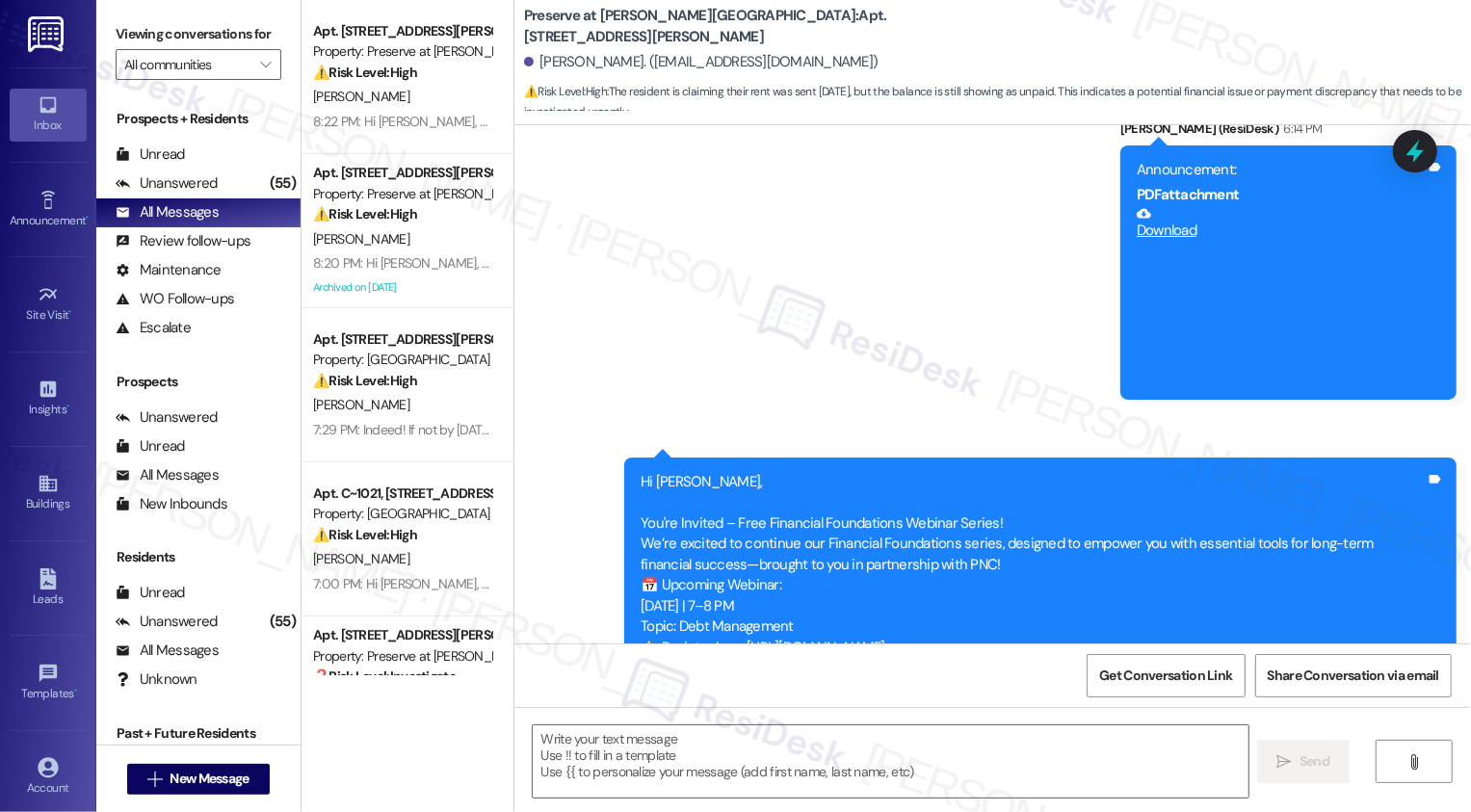
type textarea "Fetching suggested responses. Please feel free to read through the conversation…"
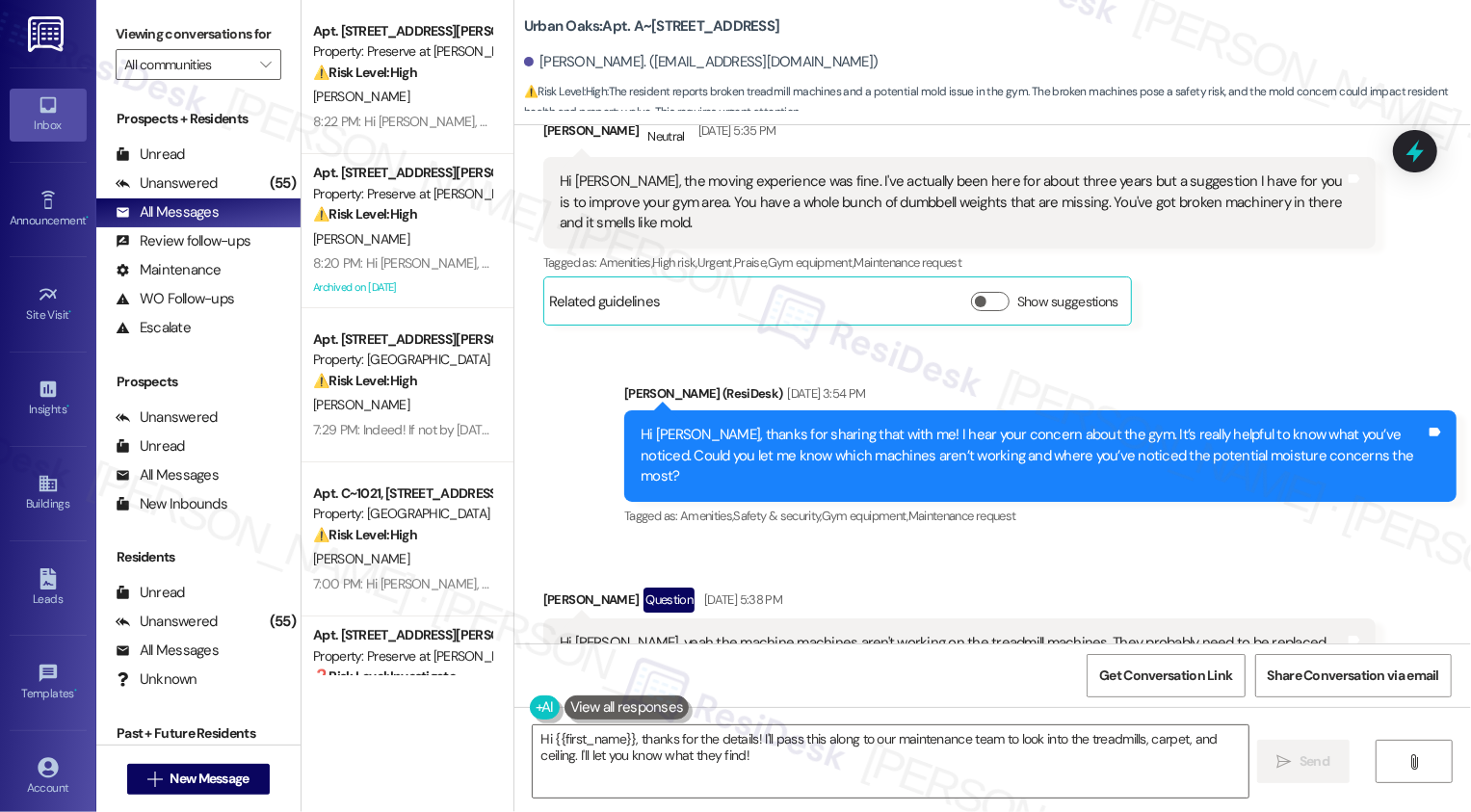
scroll to position [5914, 0]
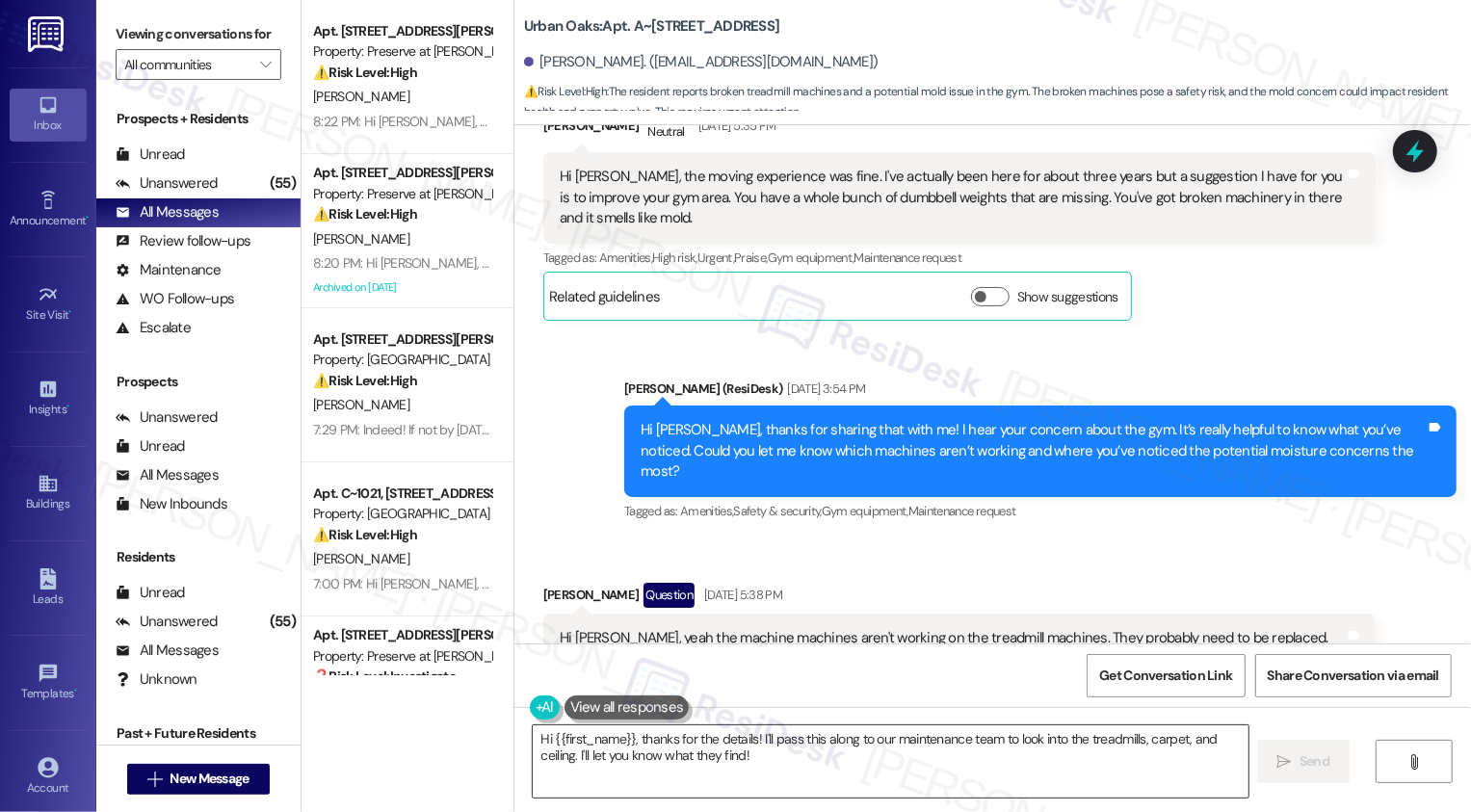
click at [755, 727] on textarea "Hi {{first_name}}, thanks for the details! I'll pass this along to our maintena…" at bounding box center [891, 761] width 716 height 72
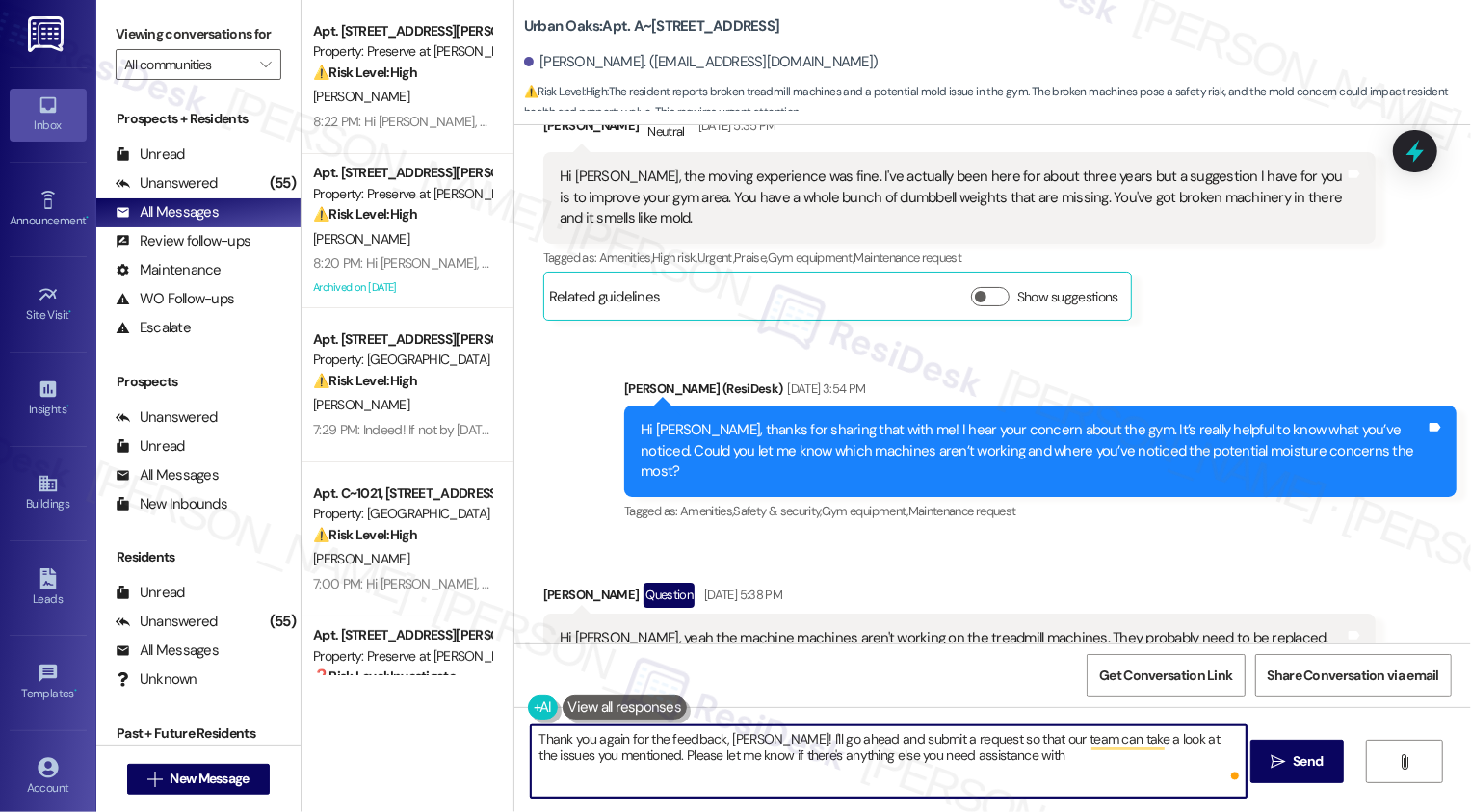
type textarea "Thank you again for the feedback, [PERSON_NAME]! I'll go ahead and submit a req…"
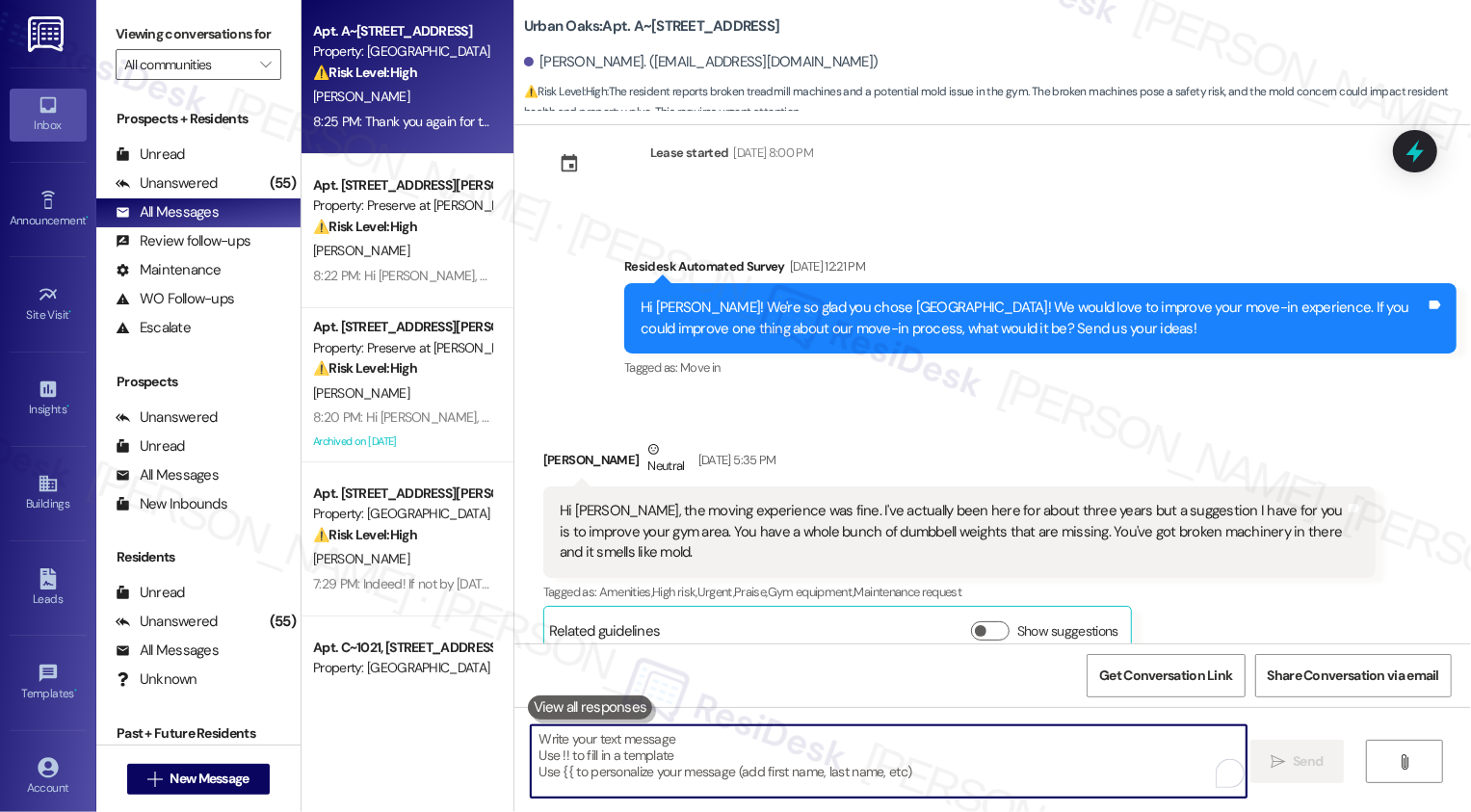
scroll to position [5612, 0]
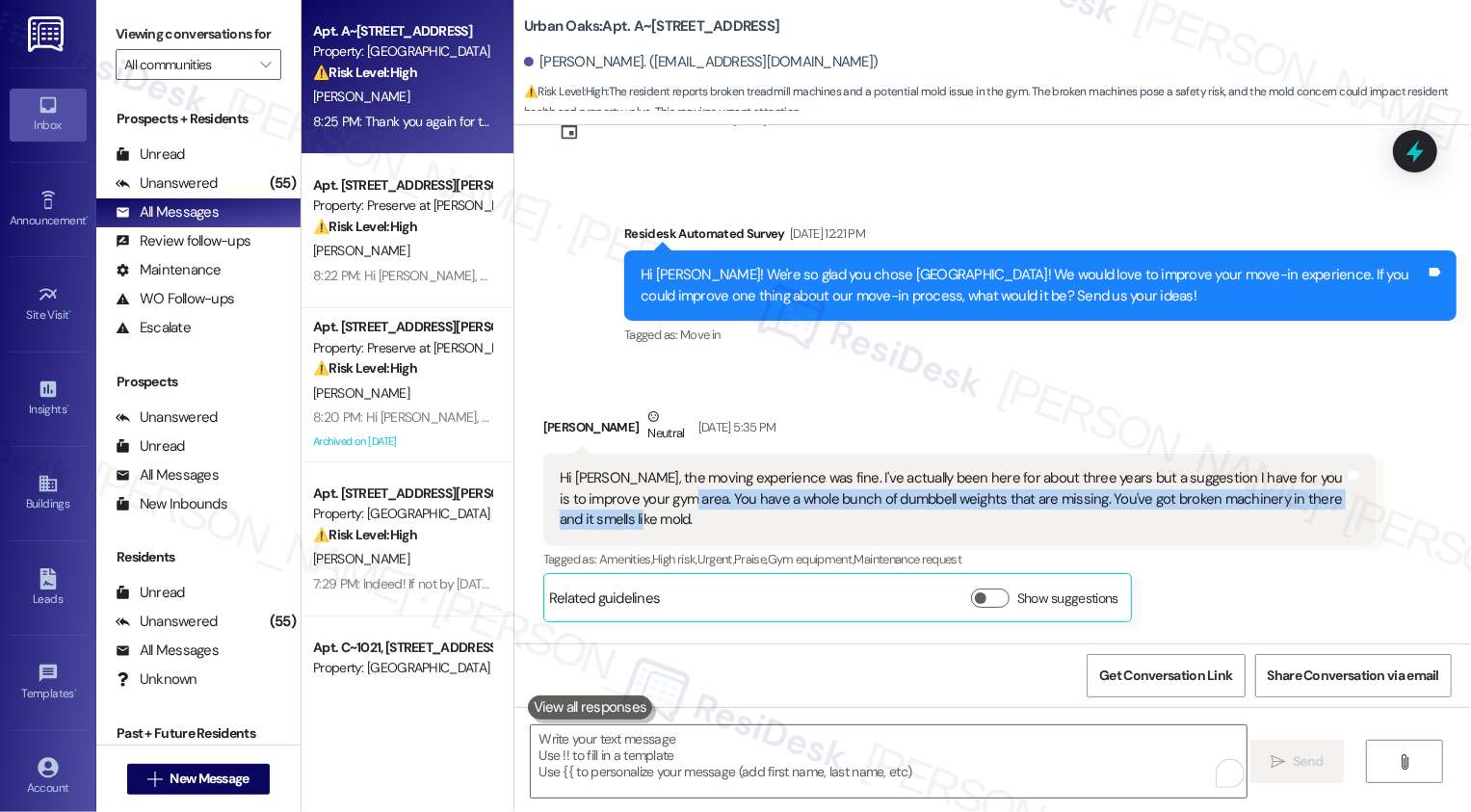
drag, startPoint x: 642, startPoint y: 413, endPoint x: 653, endPoint y: 428, distance: 17.9
click at [653, 468] on div "Hi [PERSON_NAME], the moving experience was fine. I've actually been here for a…" at bounding box center [952, 499] width 785 height 62
drag, startPoint x: 639, startPoint y: 415, endPoint x: 653, endPoint y: 430, distance: 20.4
click at [653, 468] on div "Hi [PERSON_NAME], the moving experience was fine. I've actually been here for a…" at bounding box center [952, 499] width 785 height 62
copy div "You have a whole bunch of dumbbell weights that are missing. You've got broken …"
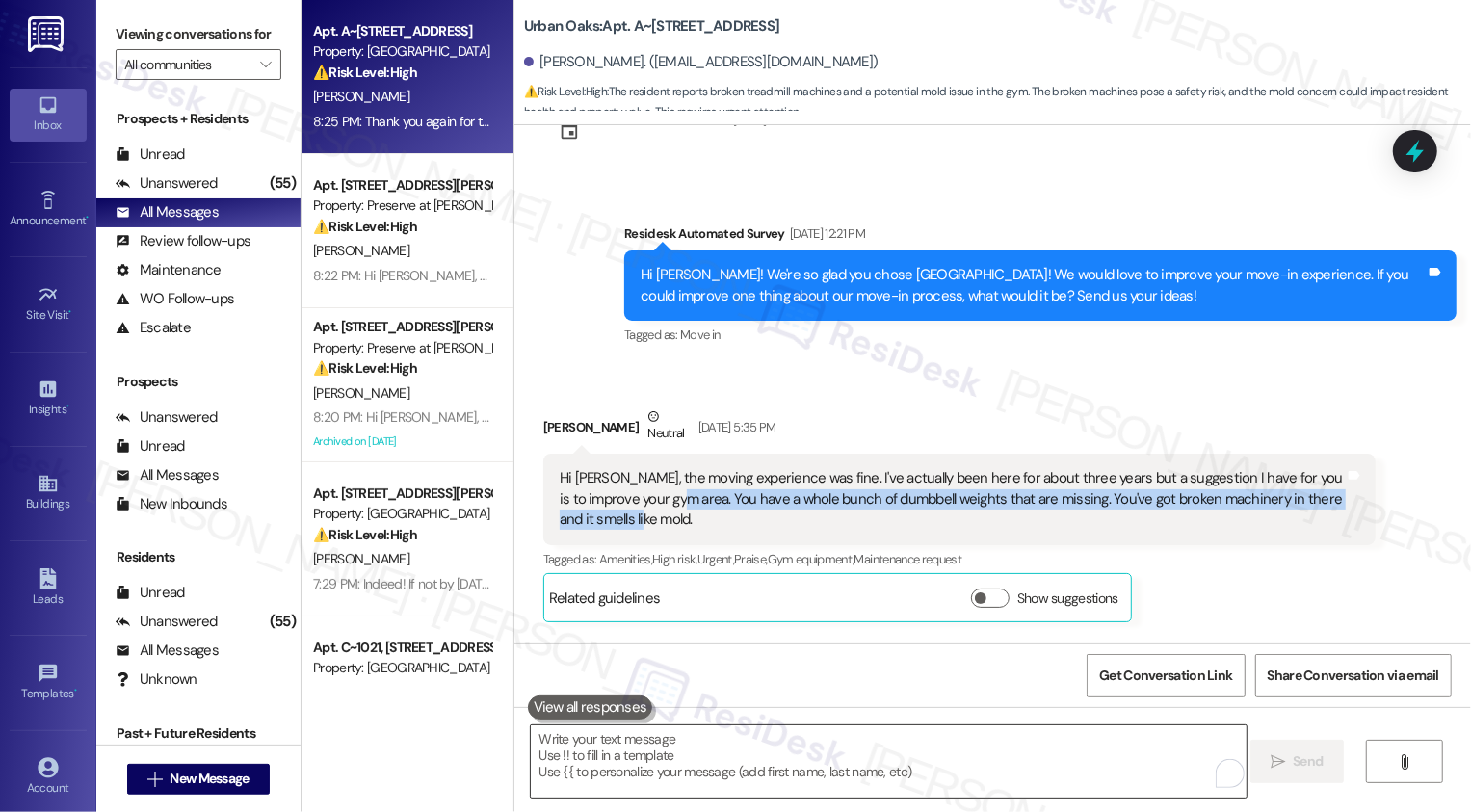
click at [648, 746] on textarea "To enrich screen reader interactions, please activate Accessibility in Grammarl…" at bounding box center [889, 761] width 716 height 72
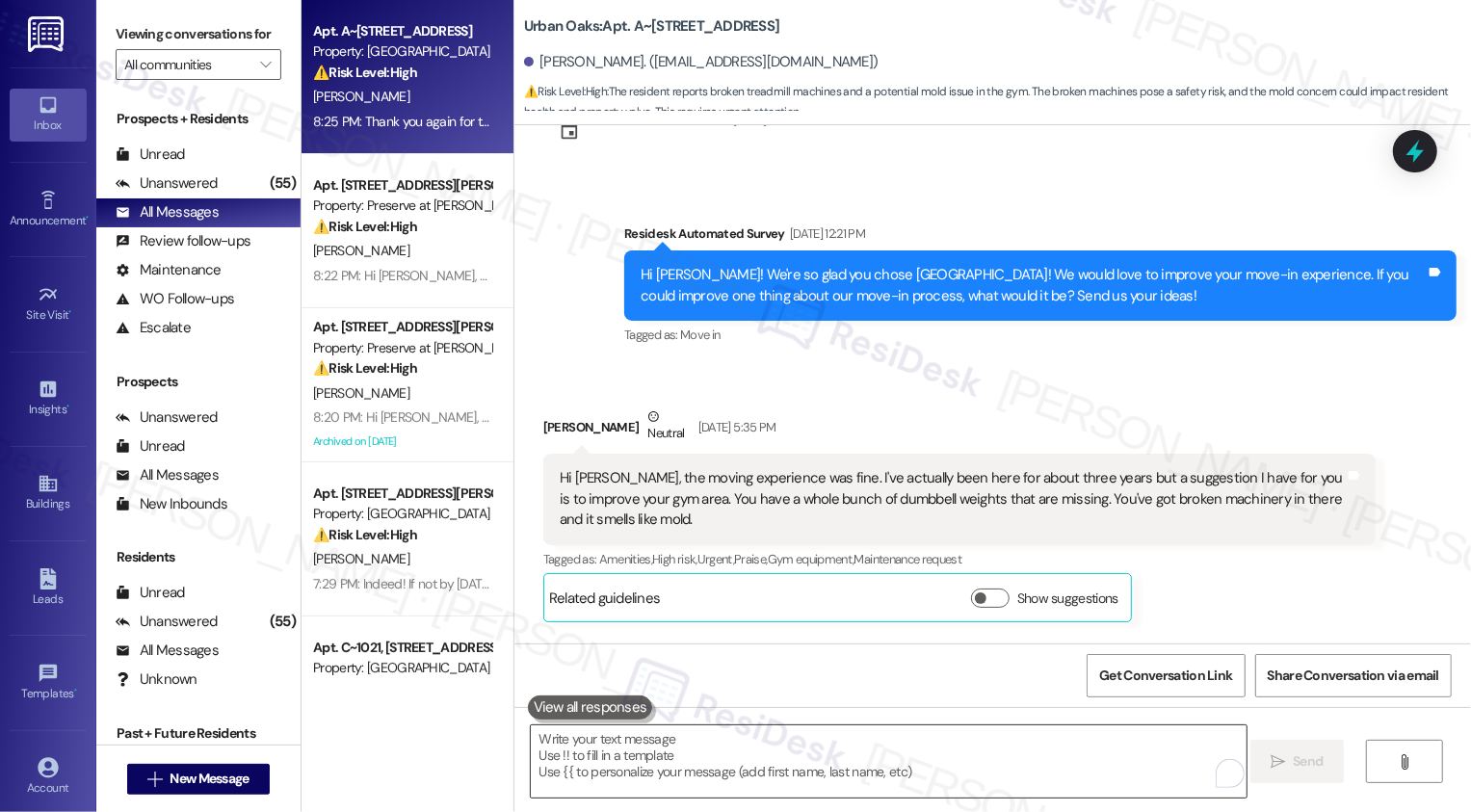
paste textarea "You have a whole bunch of dumbbell weights that are missing. You've got broken …"
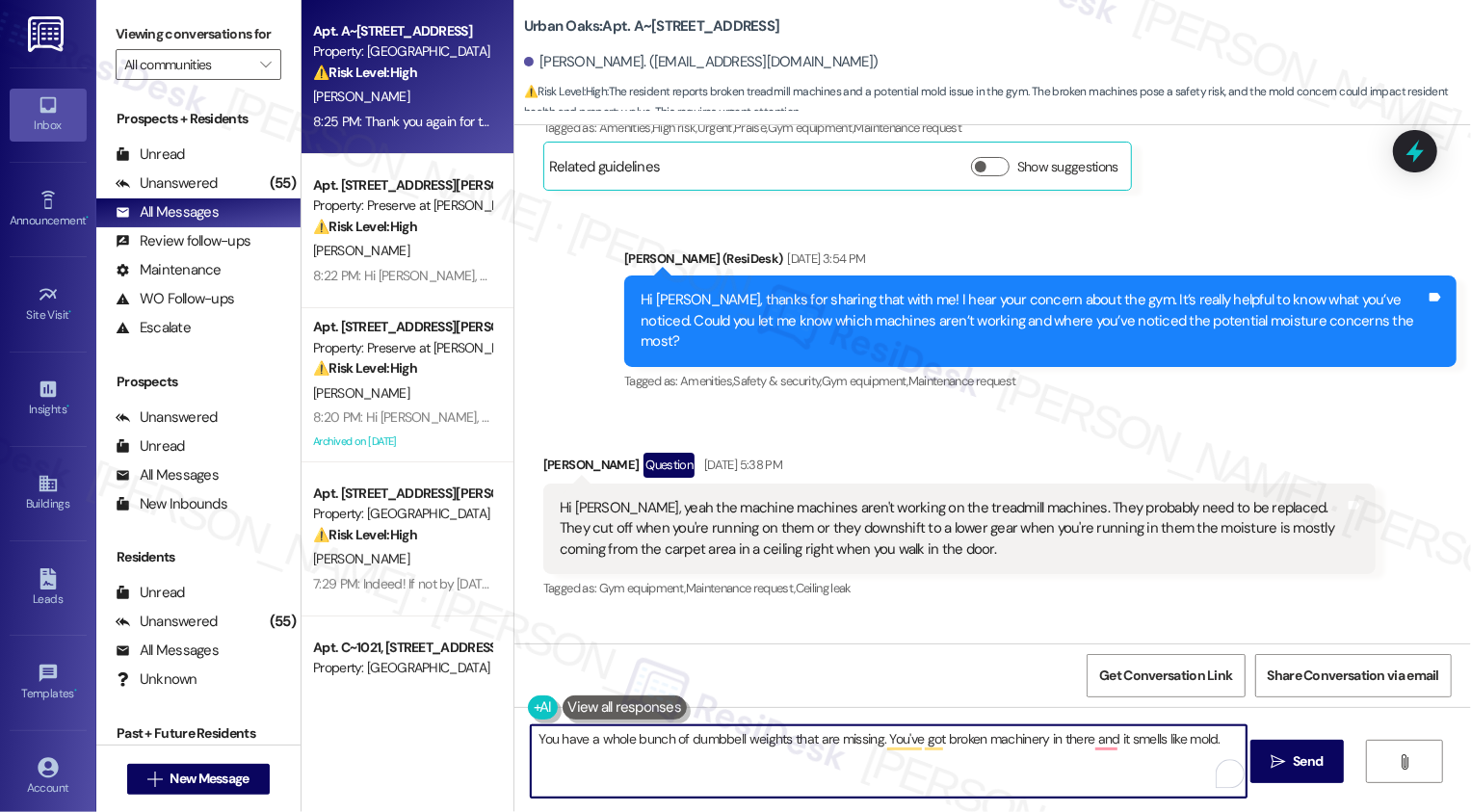
scroll to position [6058, 0]
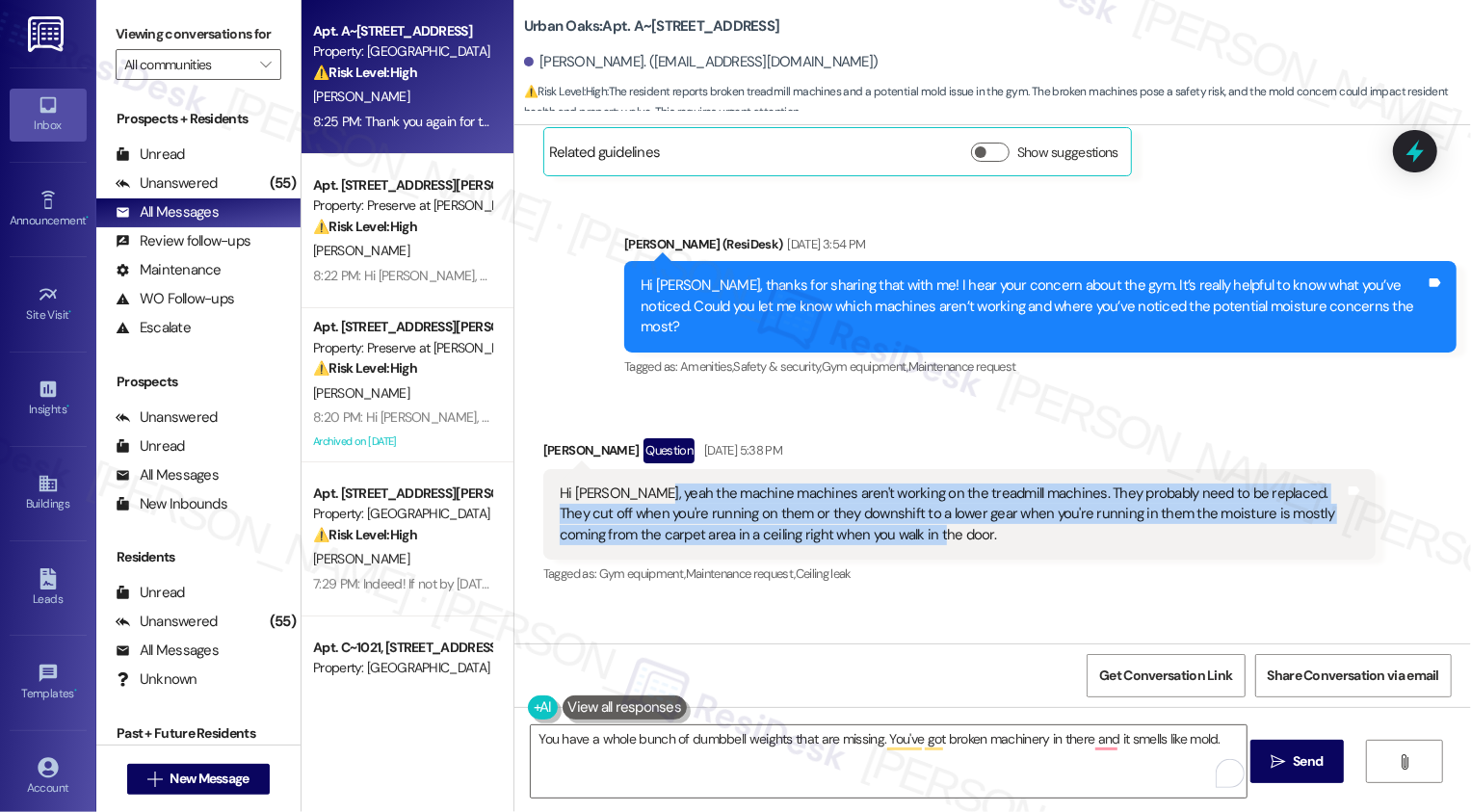
drag, startPoint x: 632, startPoint y: 386, endPoint x: 859, endPoint y: 441, distance: 233.8
click at [859, 469] on div "Hi [PERSON_NAME], yeah the machine machines aren't working on the treadmill mac…" at bounding box center [959, 514] width 832 height 91
copy div "the machine machines aren't working on the treadmill machines. They probably ne…"
click at [1216, 743] on textarea "You have a whole bunch of dumbbell weights that are missing. You've got broken …" at bounding box center [889, 761] width 716 height 72
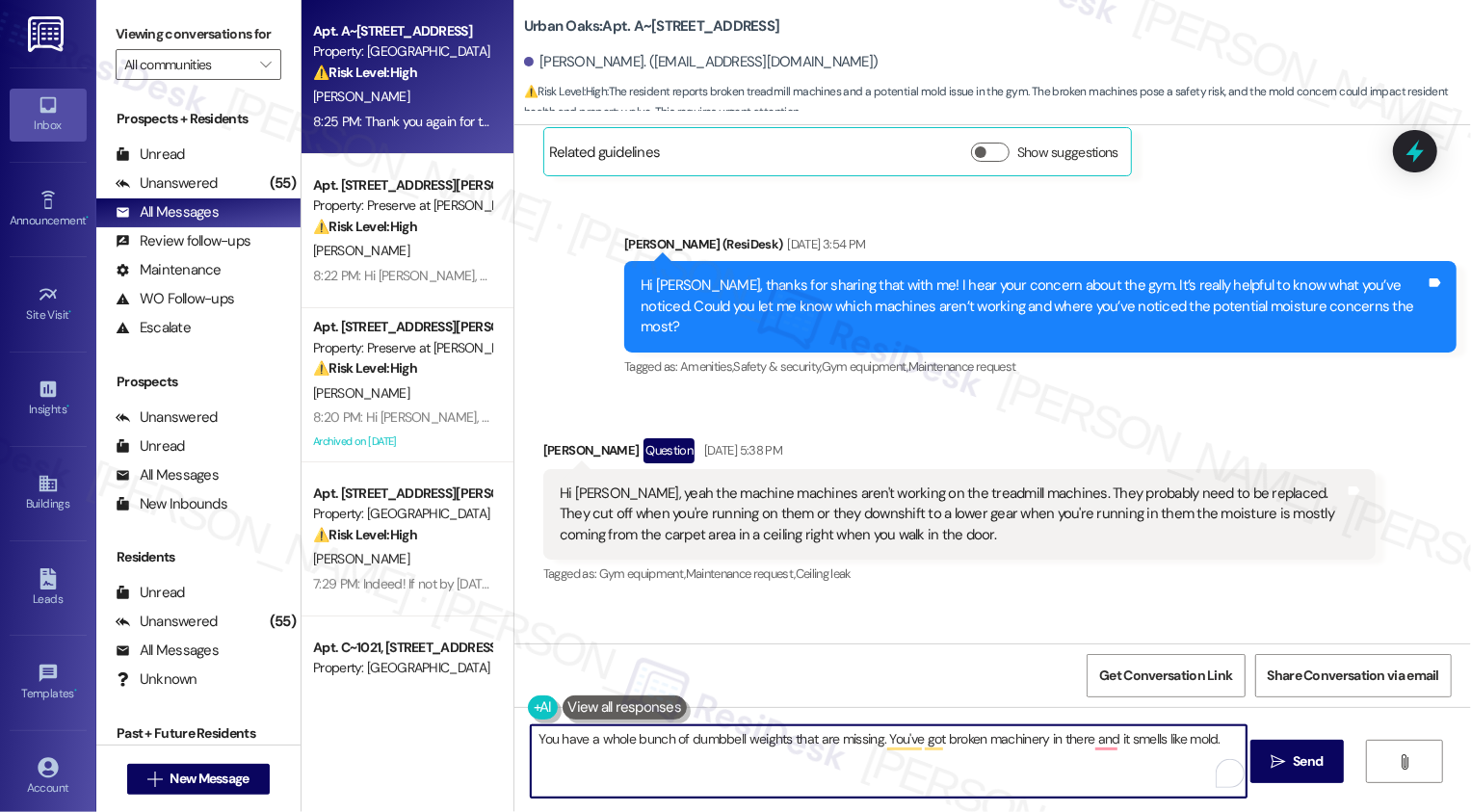
paste textarea "the machine machines aren't working on the treadmill machines. They probably ne…"
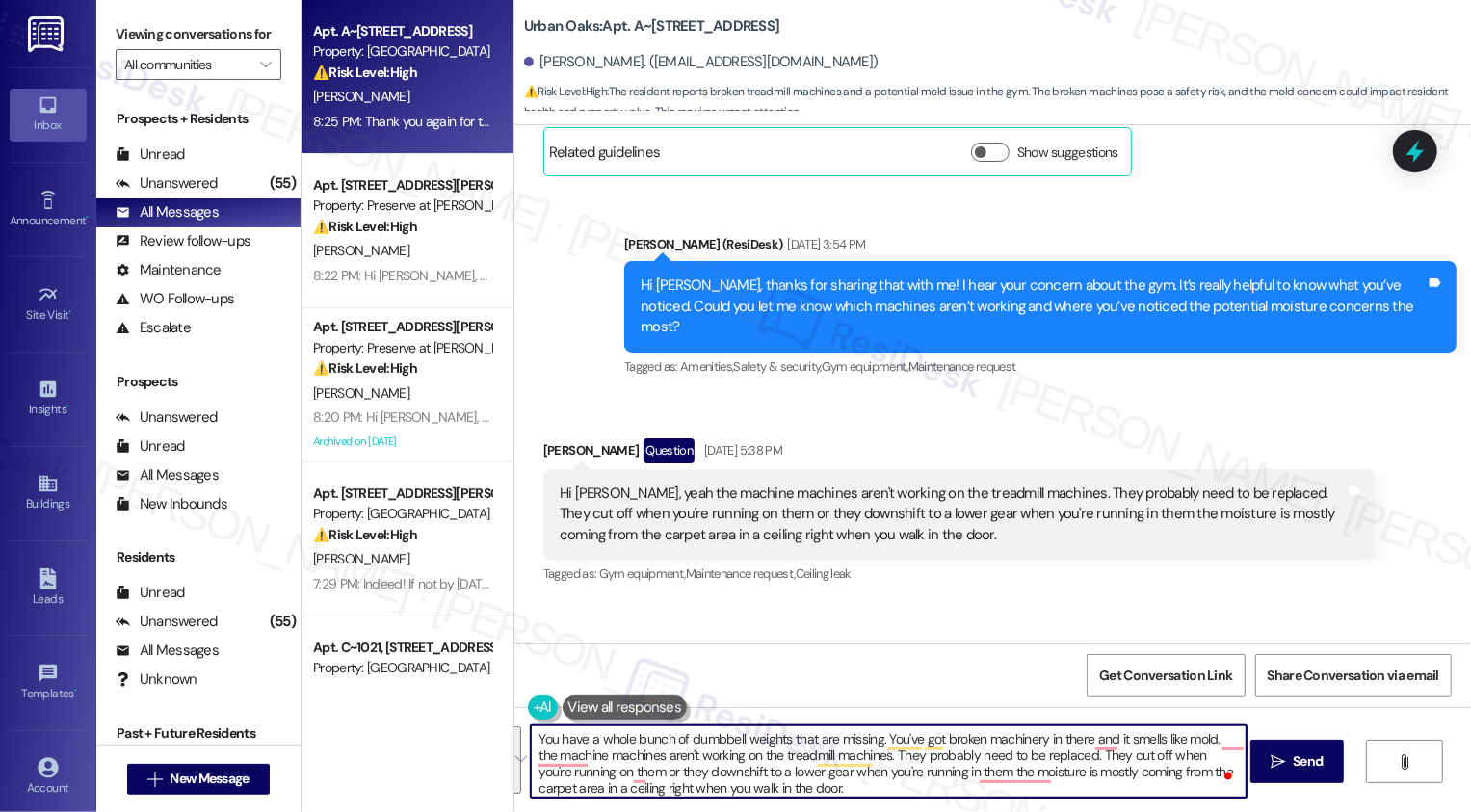
type textarea "You have a whole bunch of dumbbell weights that are missing. You've got broken …"
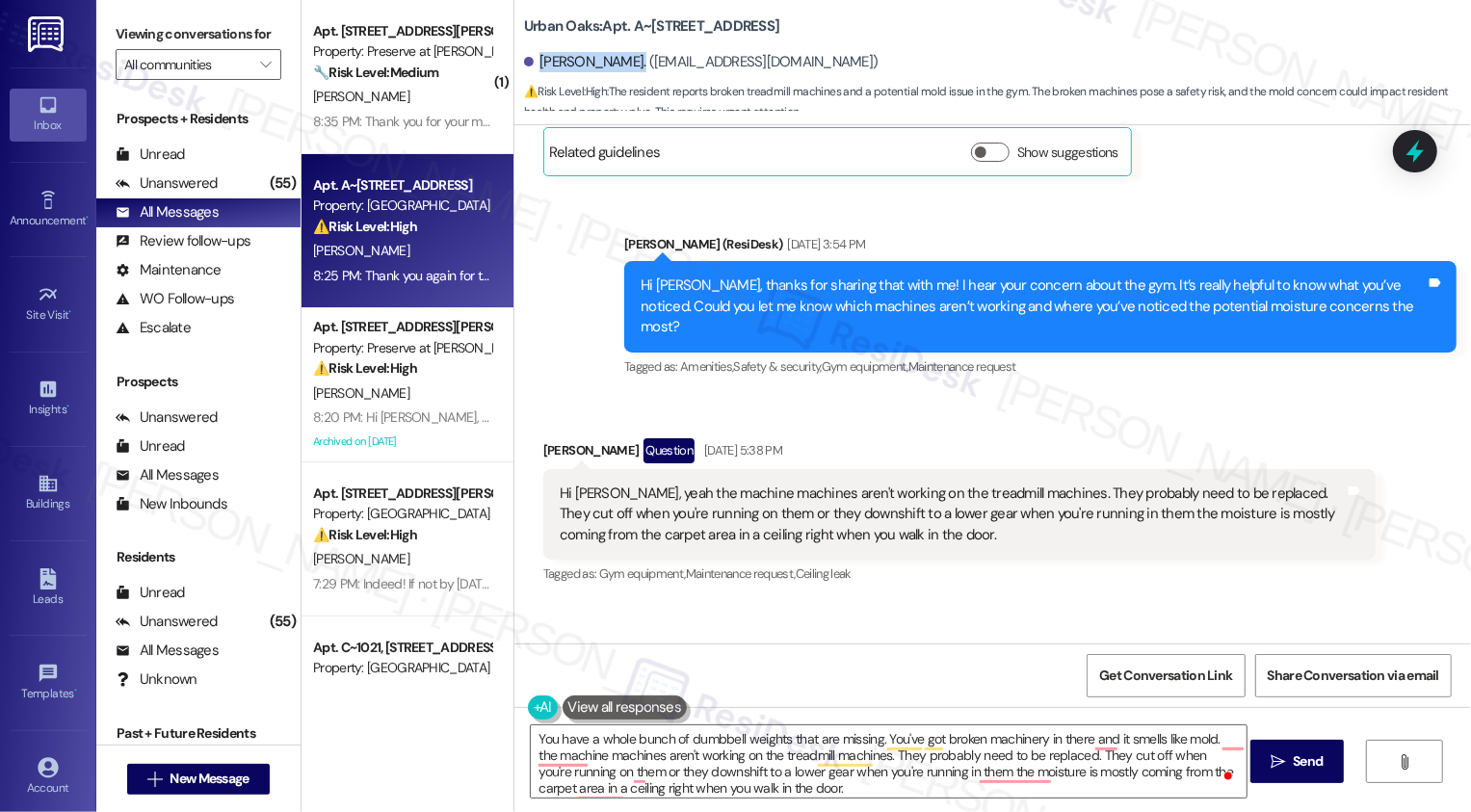
drag, startPoint x: 526, startPoint y: 64, endPoint x: 627, endPoint y: 66, distance: 101.2
click at [627, 66] on div "[PERSON_NAME]. ([EMAIL_ADDRESS][DOMAIN_NAME])" at bounding box center [701, 62] width 354 height 20
copy div "[PERSON_NAME]"
click at [1022, 603] on div "Sent via SMS [PERSON_NAME] 8:25 PM Thank you again for the feedback, [PERSON_NA…" at bounding box center [992, 680] width 956 height 155
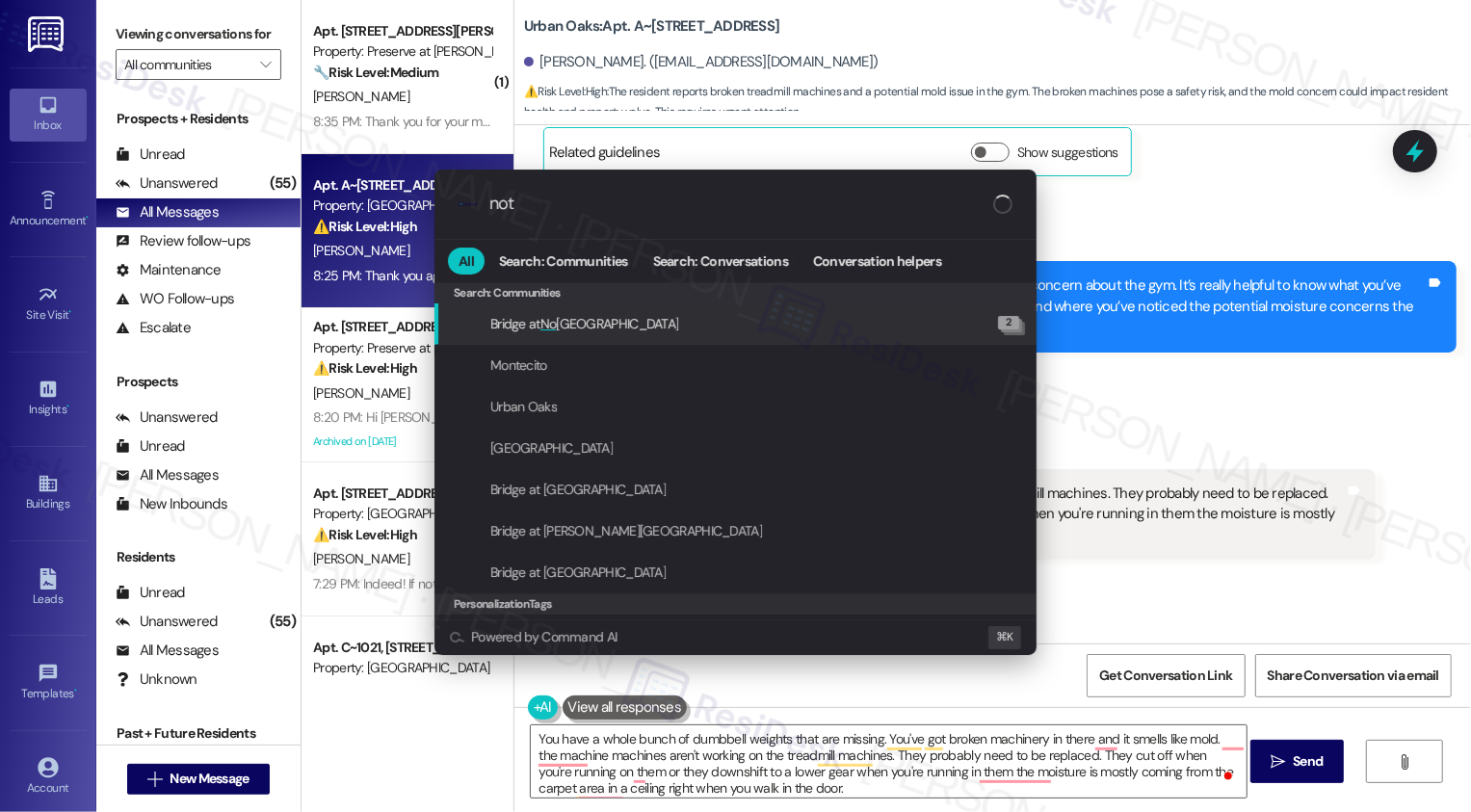
type input "note"
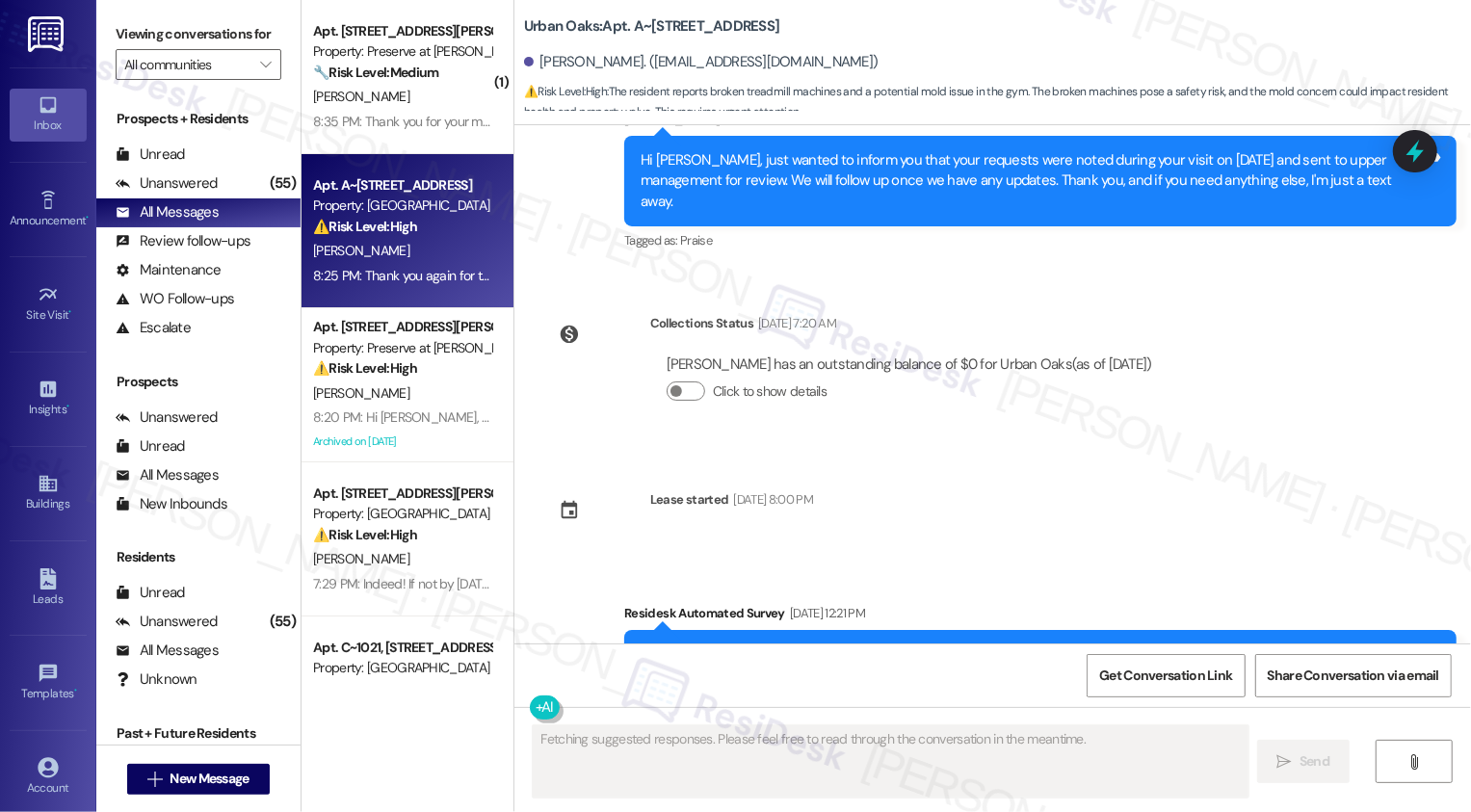
scroll to position [5913, 0]
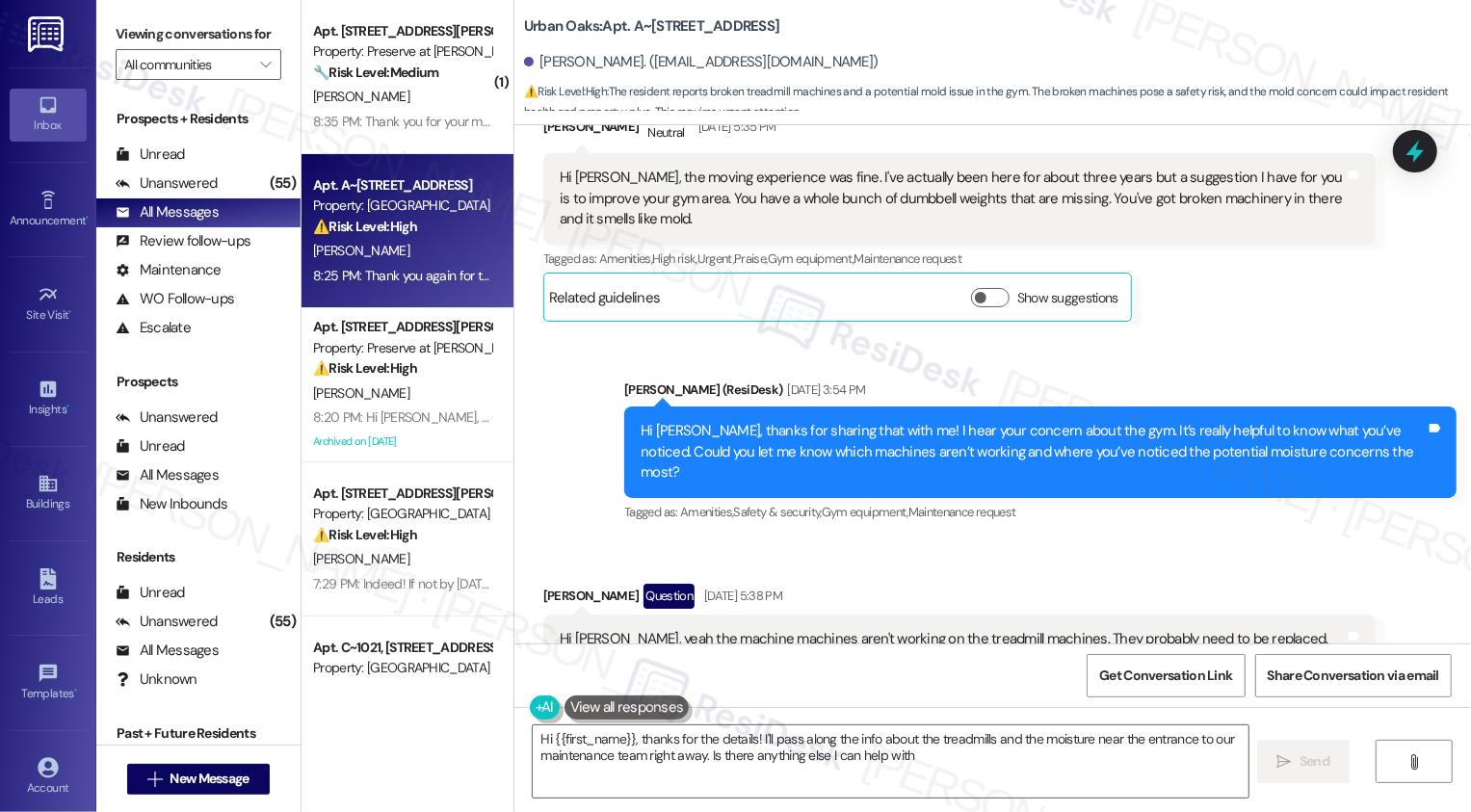
type textarea "Hi {{first_name}}, thanks for the details! I'll pass along the info about the t…"
